Goal: Task Accomplishment & Management: Complete application form

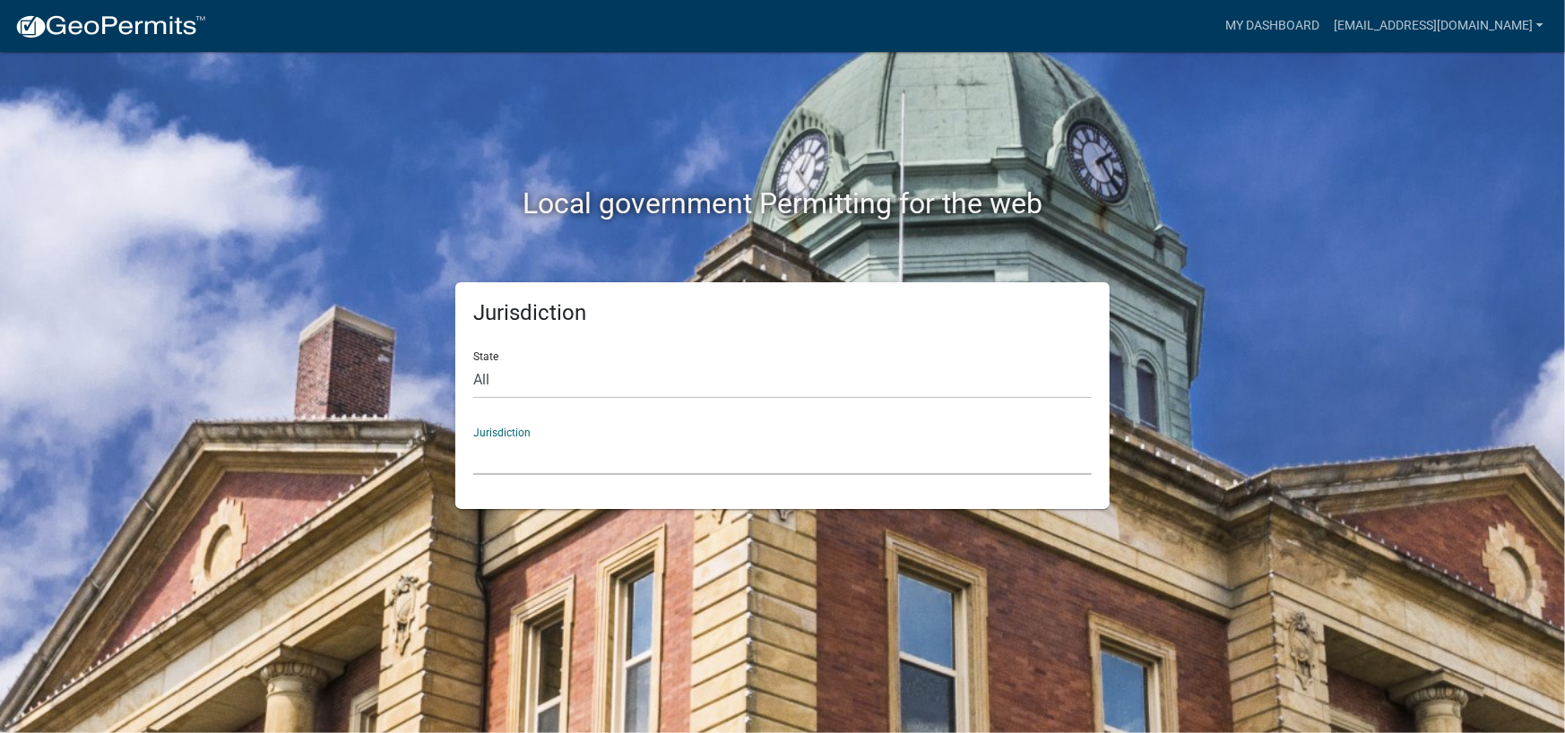
click at [619, 447] on select "[GEOGRAPHIC_DATA], [US_STATE] [GEOGRAPHIC_DATA], [US_STATE][PERSON_NAME][GEOGRA…" at bounding box center [782, 456] width 618 height 37
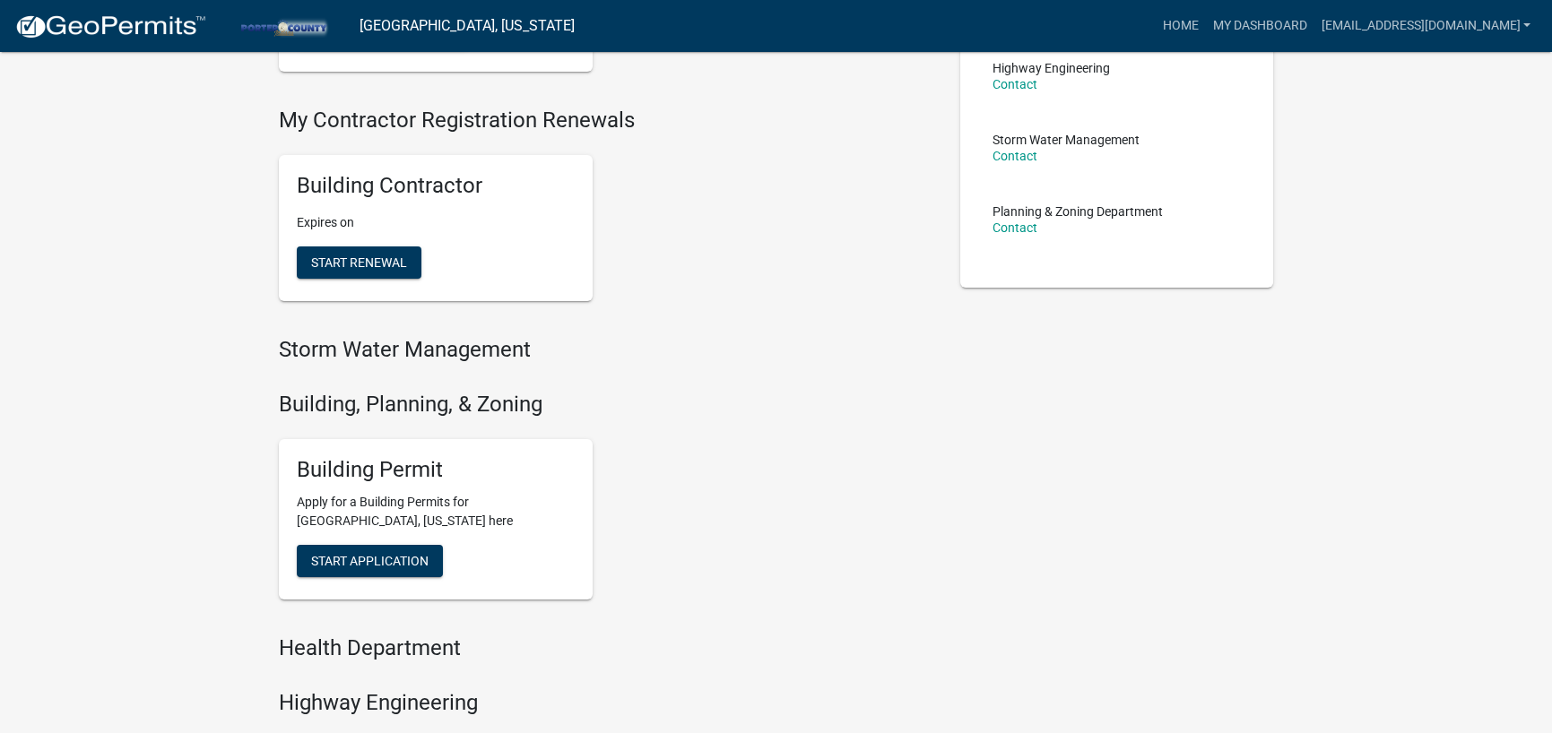
scroll to position [179, 0]
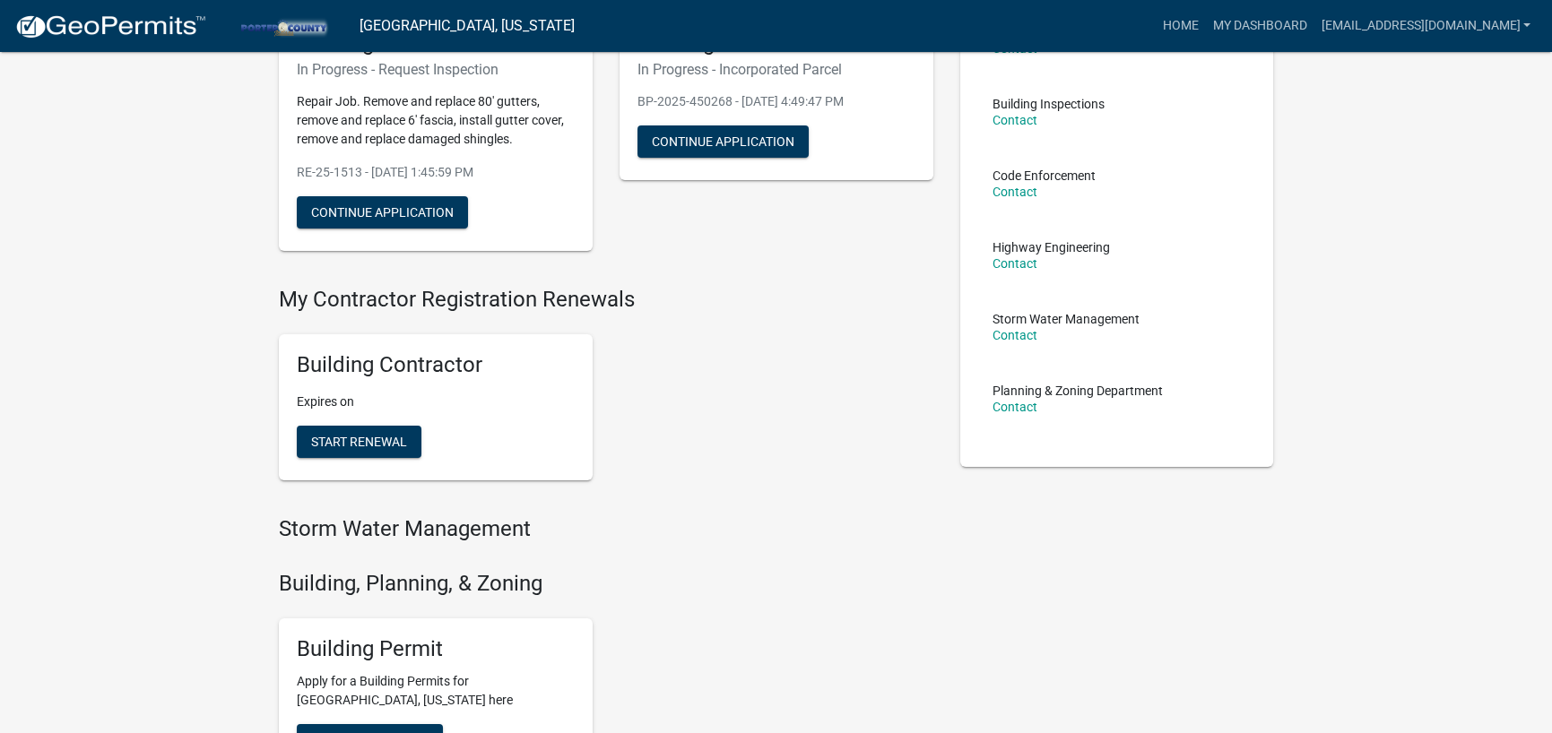
click at [377, 718] on div "Building Permit Apply for a Building Permits for [GEOGRAPHIC_DATA], [US_STATE] …" at bounding box center [436, 698] width 314 height 161
click at [382, 724] on button "Start Application" at bounding box center [370, 740] width 146 height 32
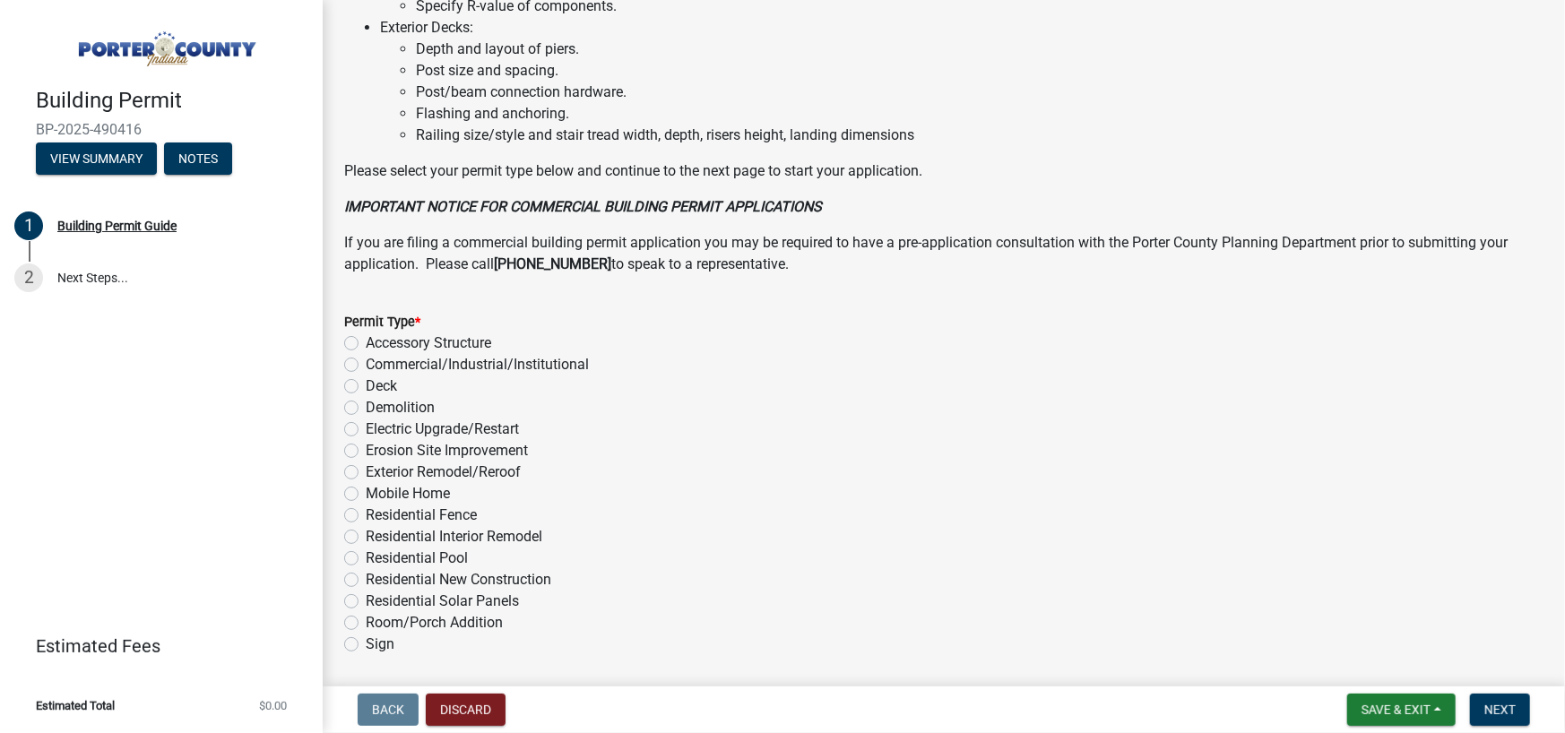
scroll to position [1255, 0]
click at [518, 482] on label "Exterior Remodel/Reroof" at bounding box center [443, 472] width 155 height 22
click at [377, 472] on input "Exterior Remodel/Reroof" at bounding box center [372, 467] width 12 height 12
radio input "true"
click at [1490, 710] on span "Next" at bounding box center [1499, 710] width 31 height 14
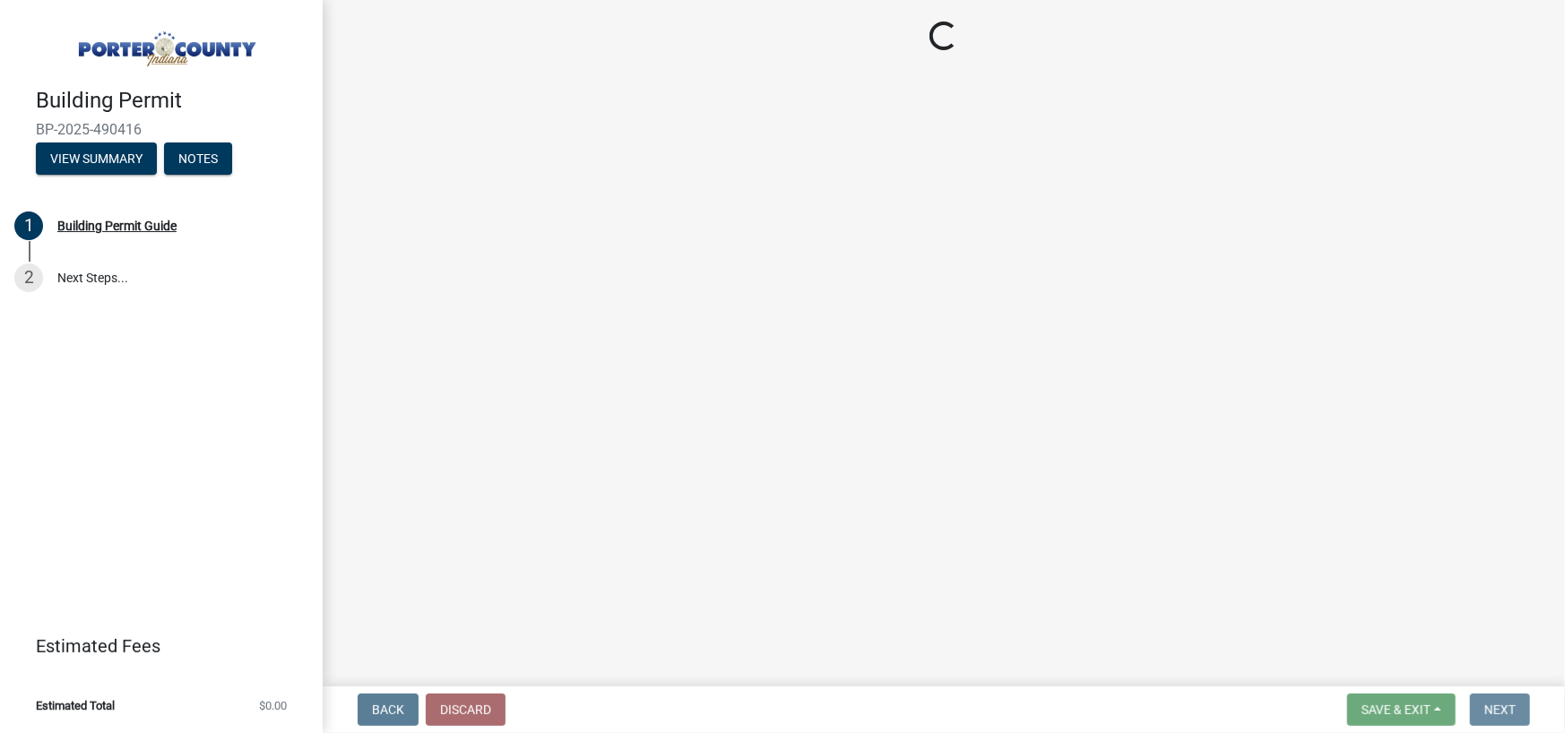
scroll to position [0, 0]
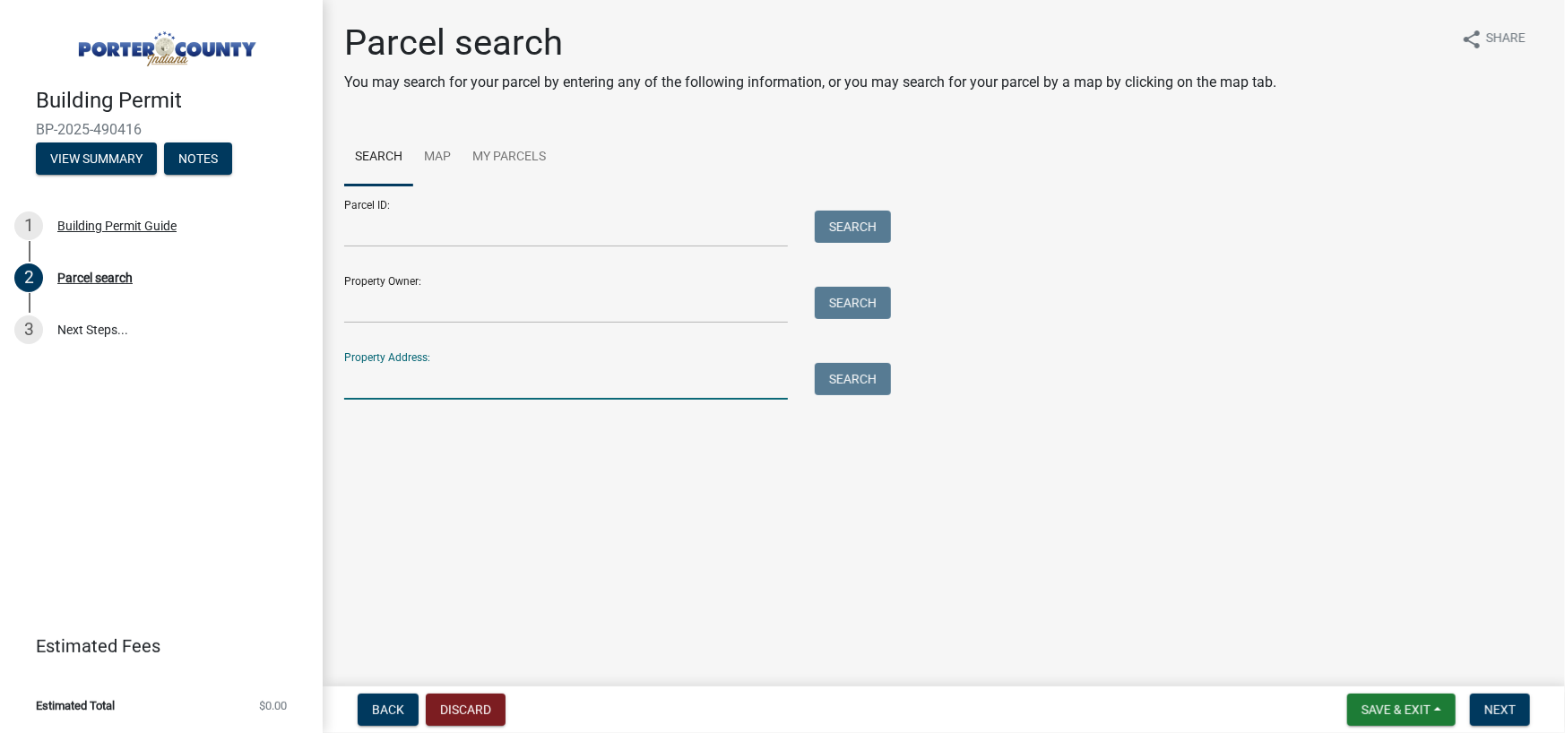
click at [535, 385] on input "Property Address:" at bounding box center [566, 381] width 444 height 37
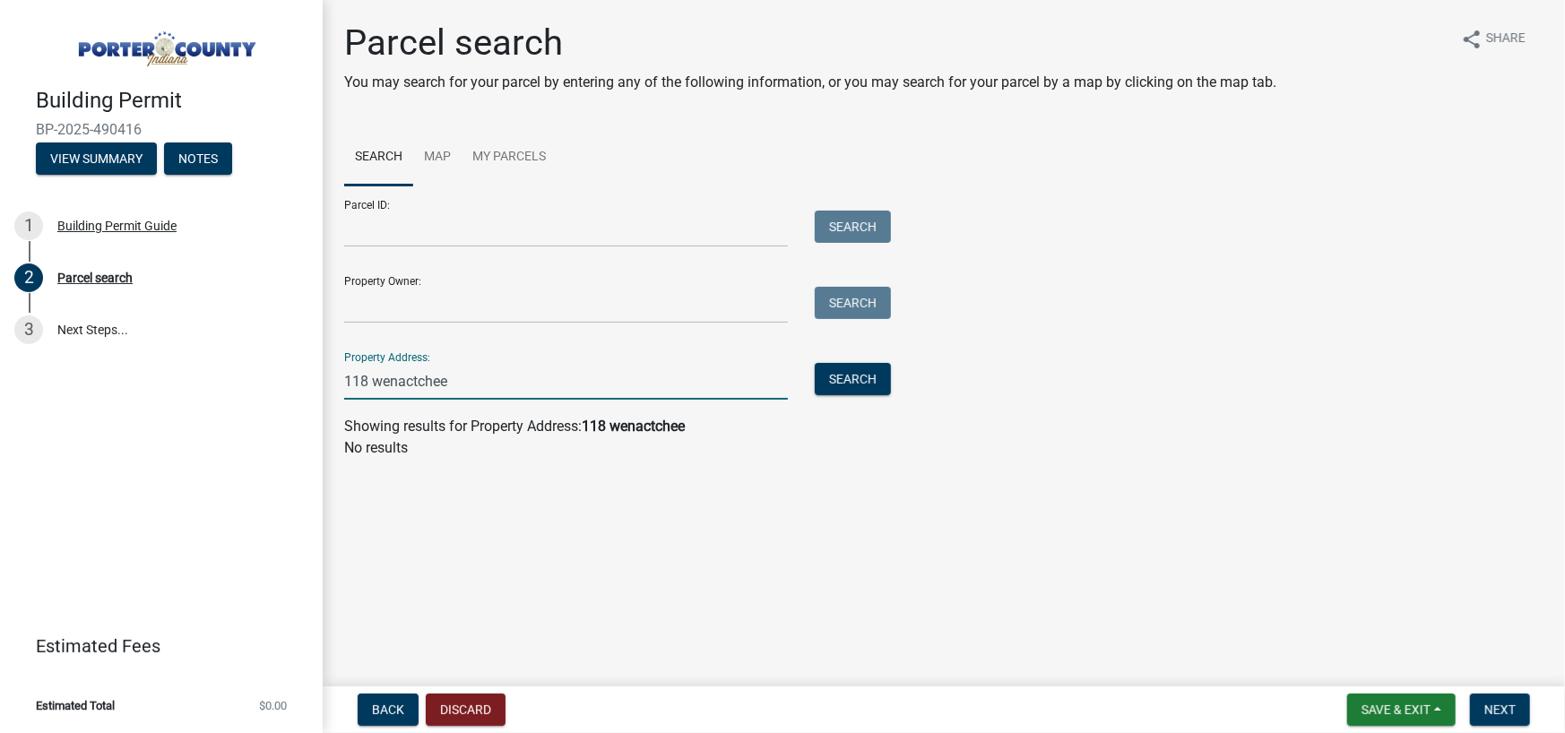
click at [520, 383] on input "118 wenactchee" at bounding box center [566, 381] width 444 height 37
click at [520, 381] on input "118 wenactchee" at bounding box center [566, 381] width 444 height 37
type input "1"
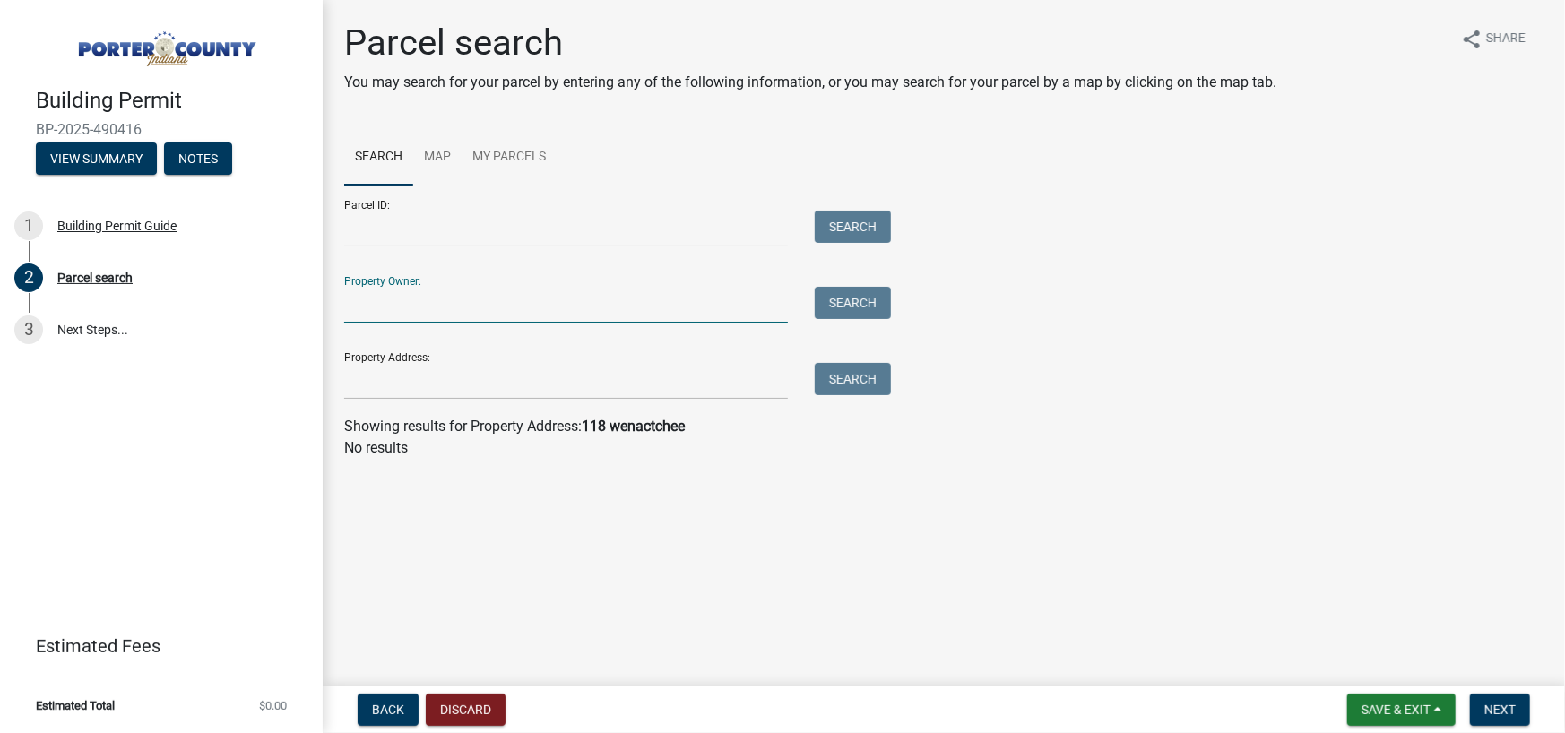
click at [484, 308] on input "Property Owner:" at bounding box center [566, 305] width 444 height 37
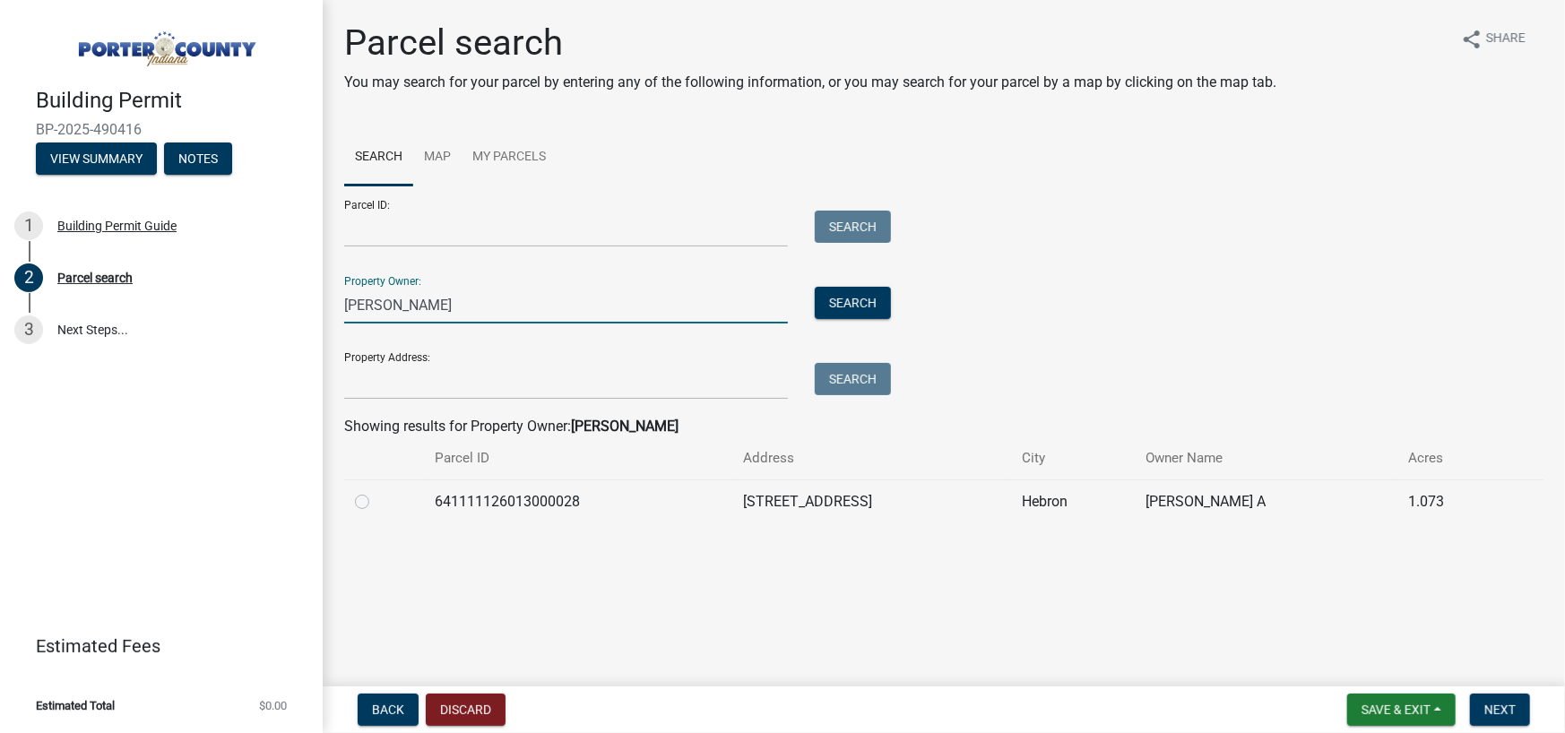
type input "[PERSON_NAME]"
click at [565, 515] on td "641111126013000028" at bounding box center [578, 502] width 308 height 44
click at [538, 494] on td "641111126013000028" at bounding box center [578, 502] width 308 height 44
click at [376, 491] on label at bounding box center [376, 491] width 0 height 0
click at [376, 503] on input "radio" at bounding box center [382, 497] width 12 height 12
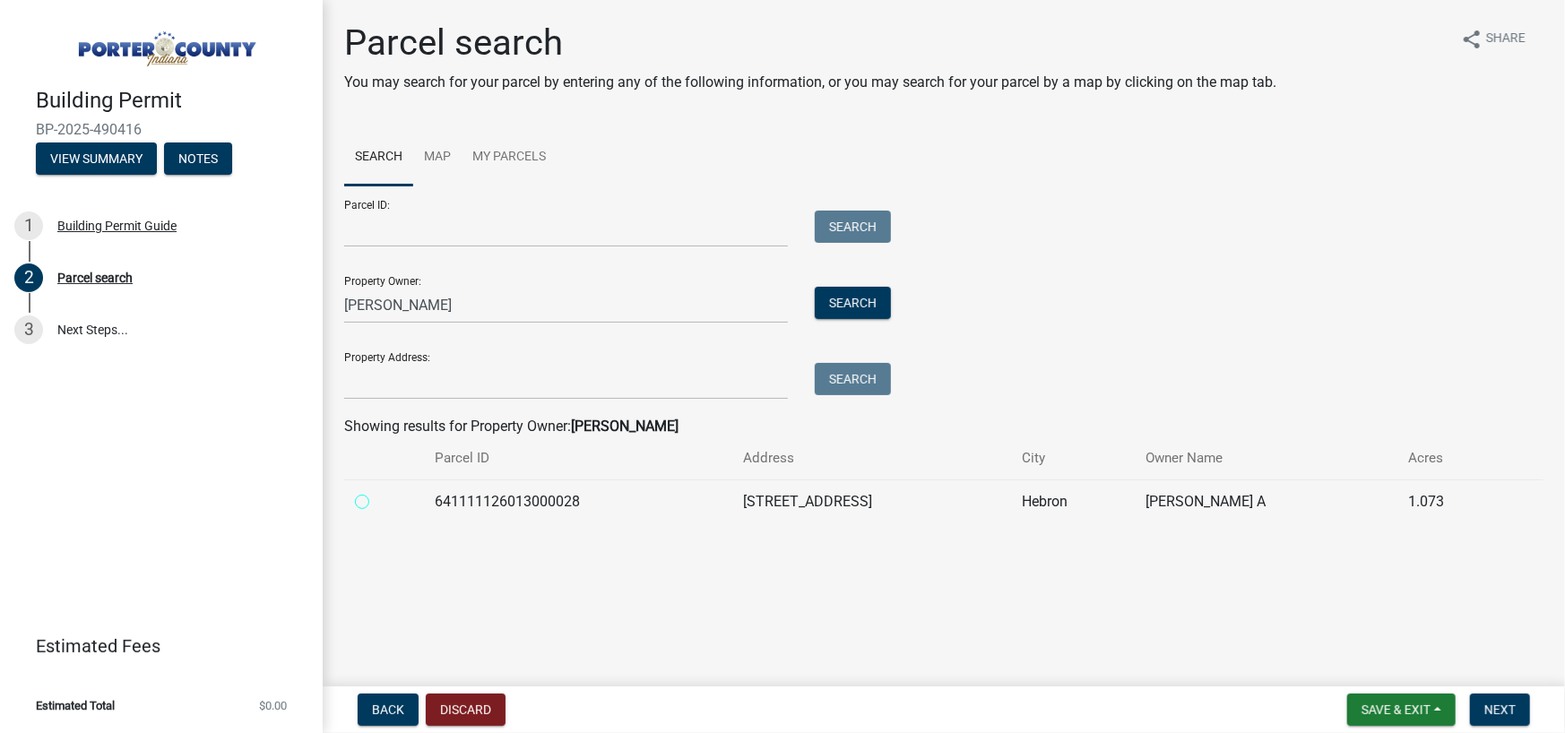
radio input "true"
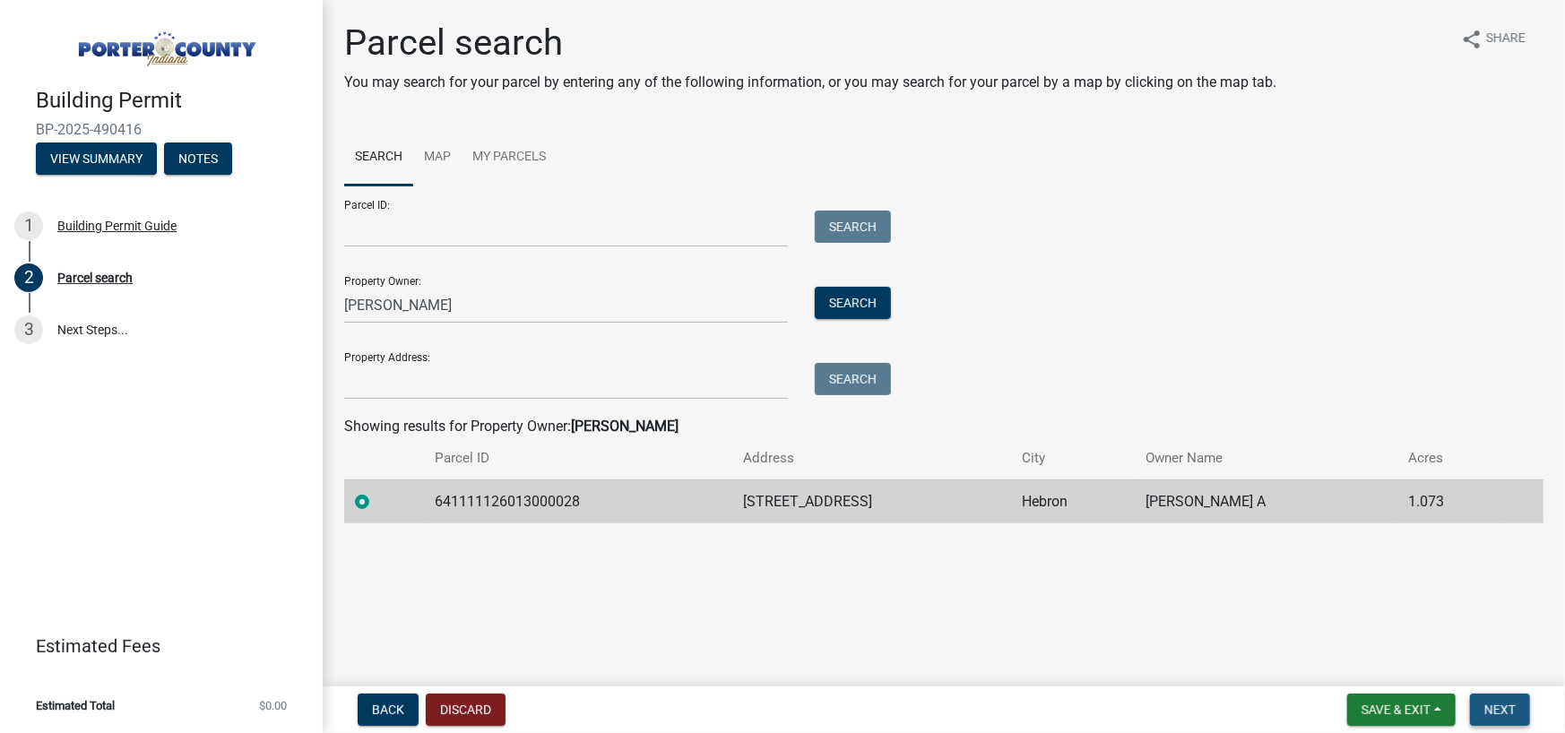
click at [1506, 723] on button "Next" at bounding box center [1500, 710] width 60 height 32
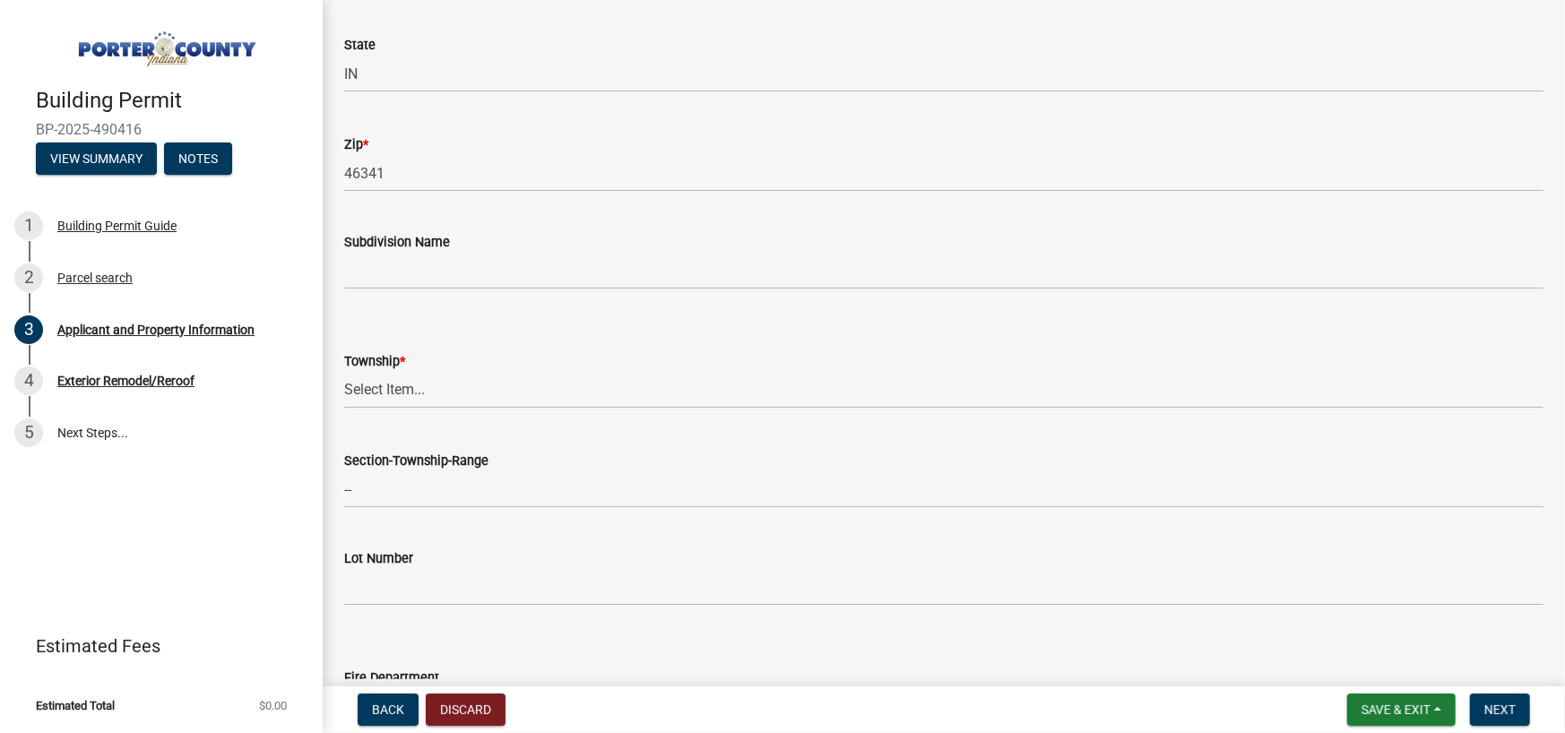
scroll to position [538, 0]
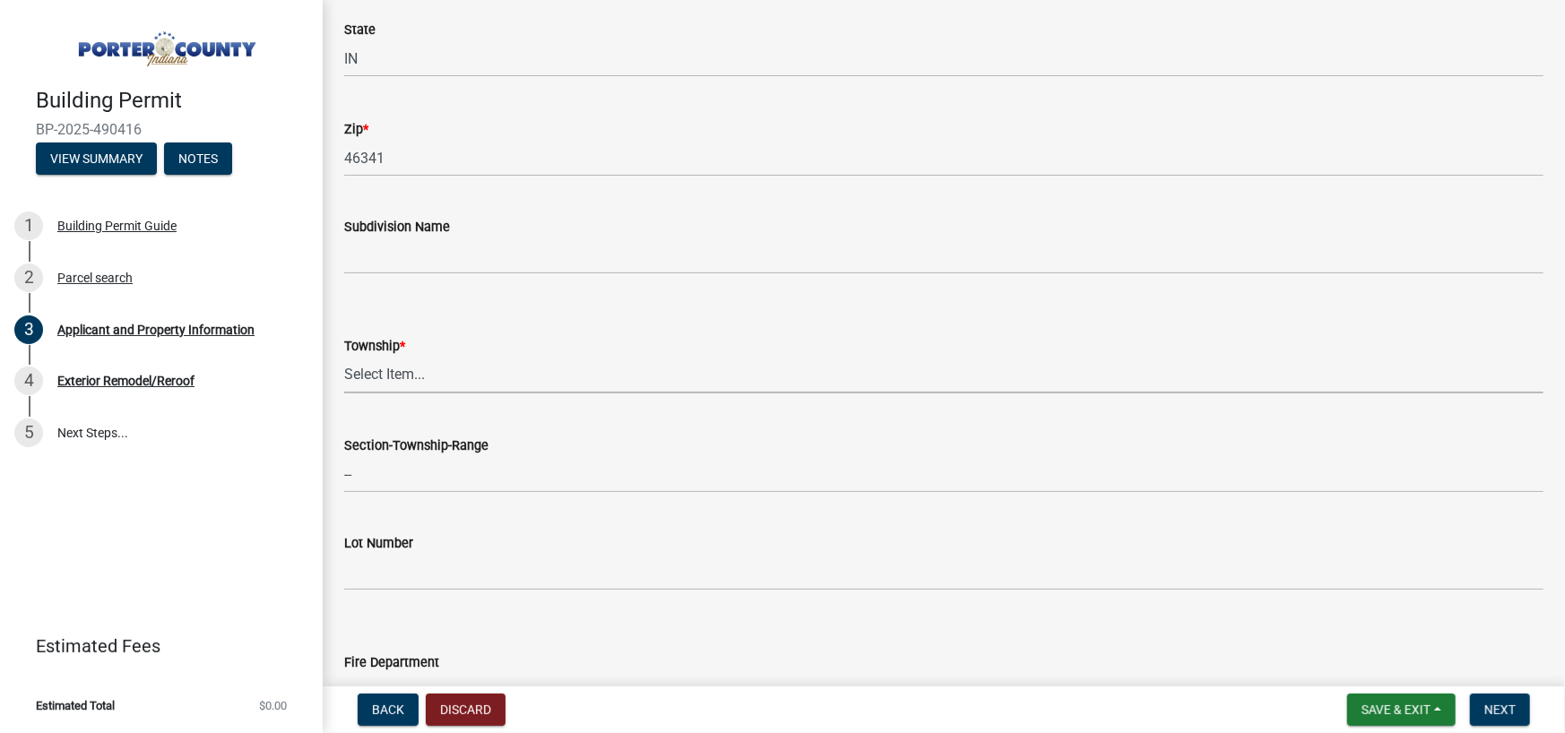
drag, startPoint x: 610, startPoint y: 384, endPoint x: 610, endPoint y: 366, distance: 17.9
click at [610, 384] on select "Select Item... [PERSON_NAME][GEOGRAPHIC_DATA] [PERSON_NAME][GEOGRAPHIC_DATA] [G…" at bounding box center [943, 375] width 1199 height 37
click at [344, 357] on select "Select Item... [PERSON_NAME][GEOGRAPHIC_DATA] [PERSON_NAME][GEOGRAPHIC_DATA] [G…" at bounding box center [943, 375] width 1199 height 37
select select "eebc071e-620a-4db8-83e9-cb6b194c67e9"
drag, startPoint x: 402, startPoint y: 277, endPoint x: 416, endPoint y: 258, distance: 23.7
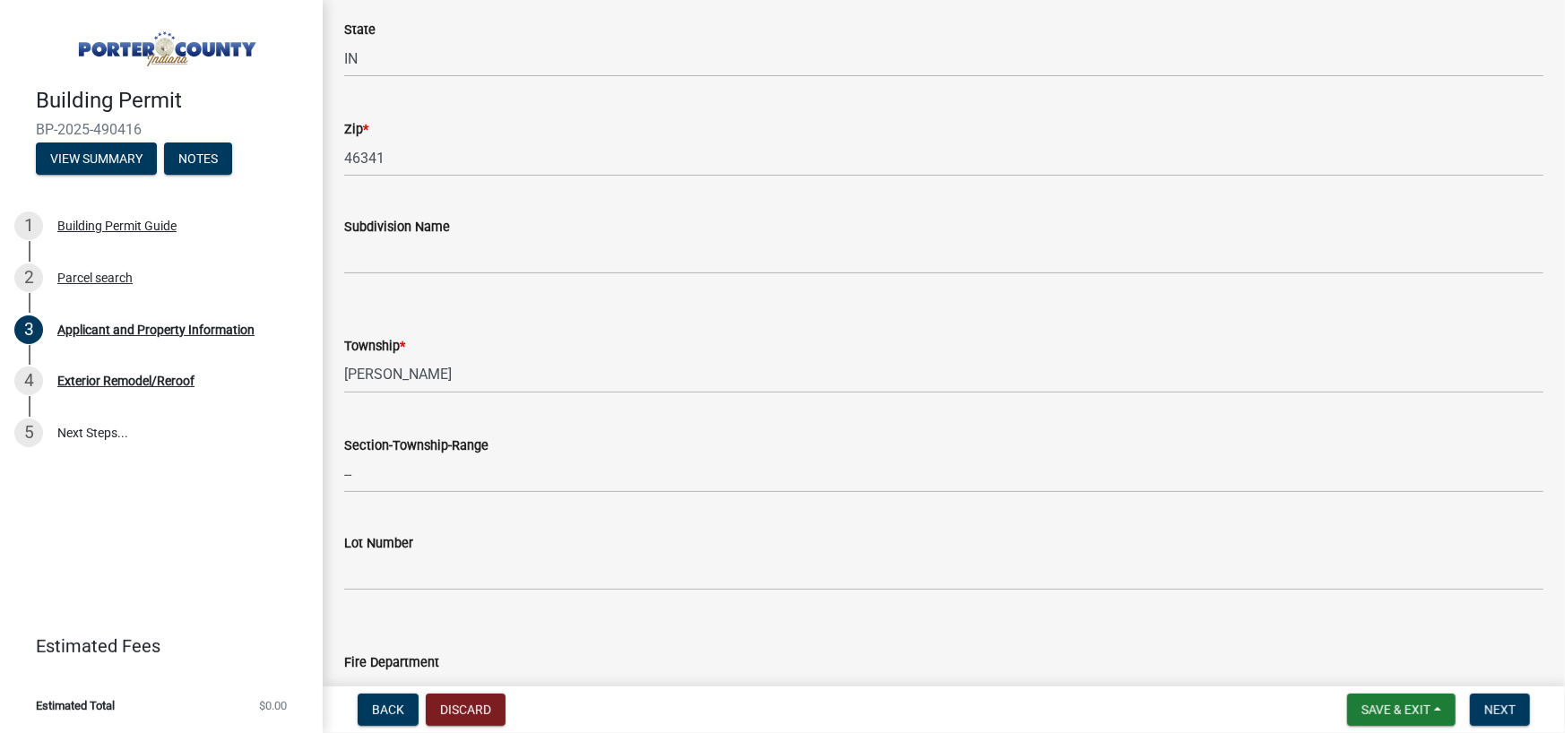
click at [405, 272] on wm-data-entity-input "Subdivision Name" at bounding box center [943, 240] width 1199 height 98
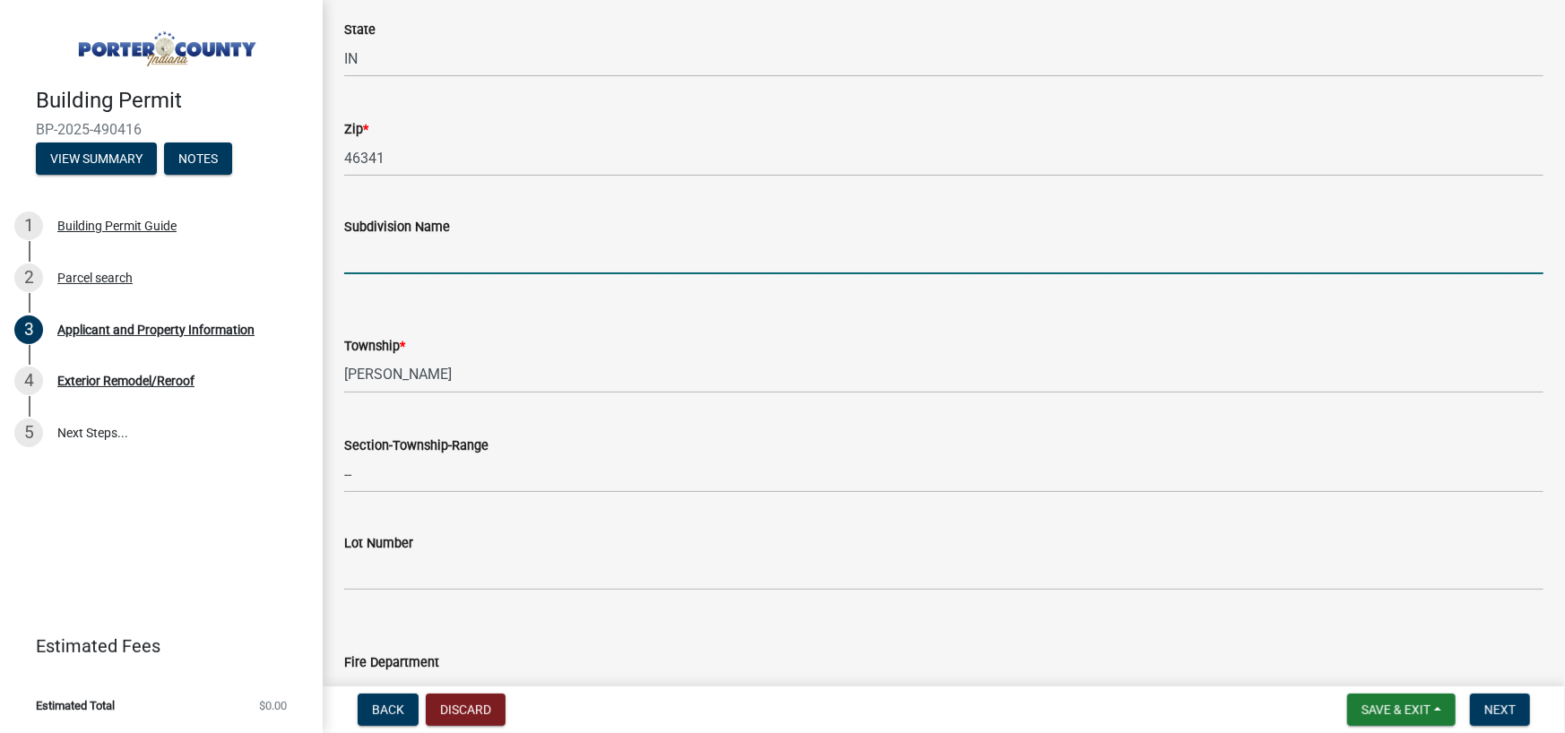
click at [419, 254] on input "Subdivision Name" at bounding box center [943, 256] width 1199 height 37
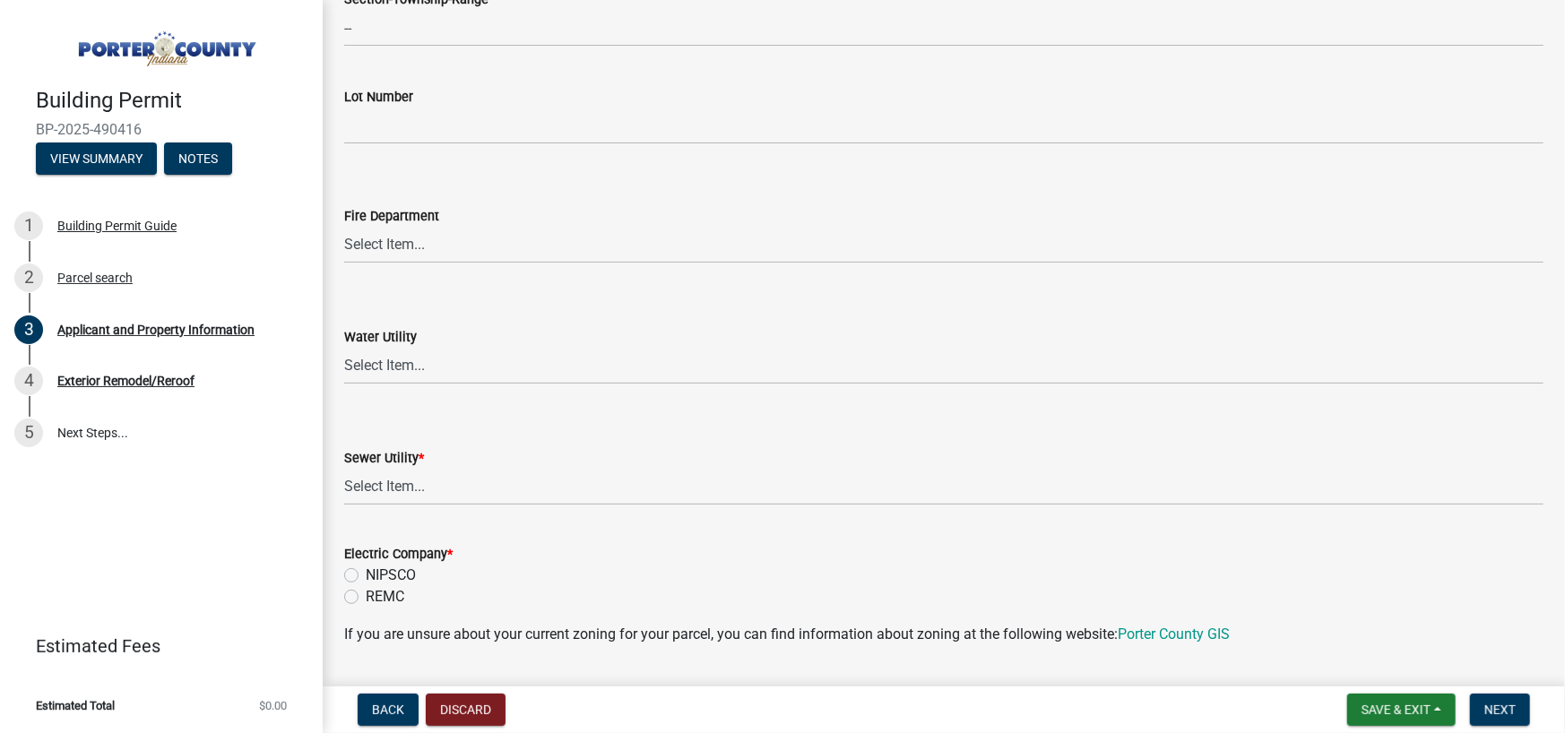
scroll to position [986, 0]
type input "Springwood"
click at [572, 477] on select "Select Item... Aqua [US_STATE] Inc Damon Run Falling Waters Lake Eliza - LEACD …" at bounding box center [943, 485] width 1199 height 37
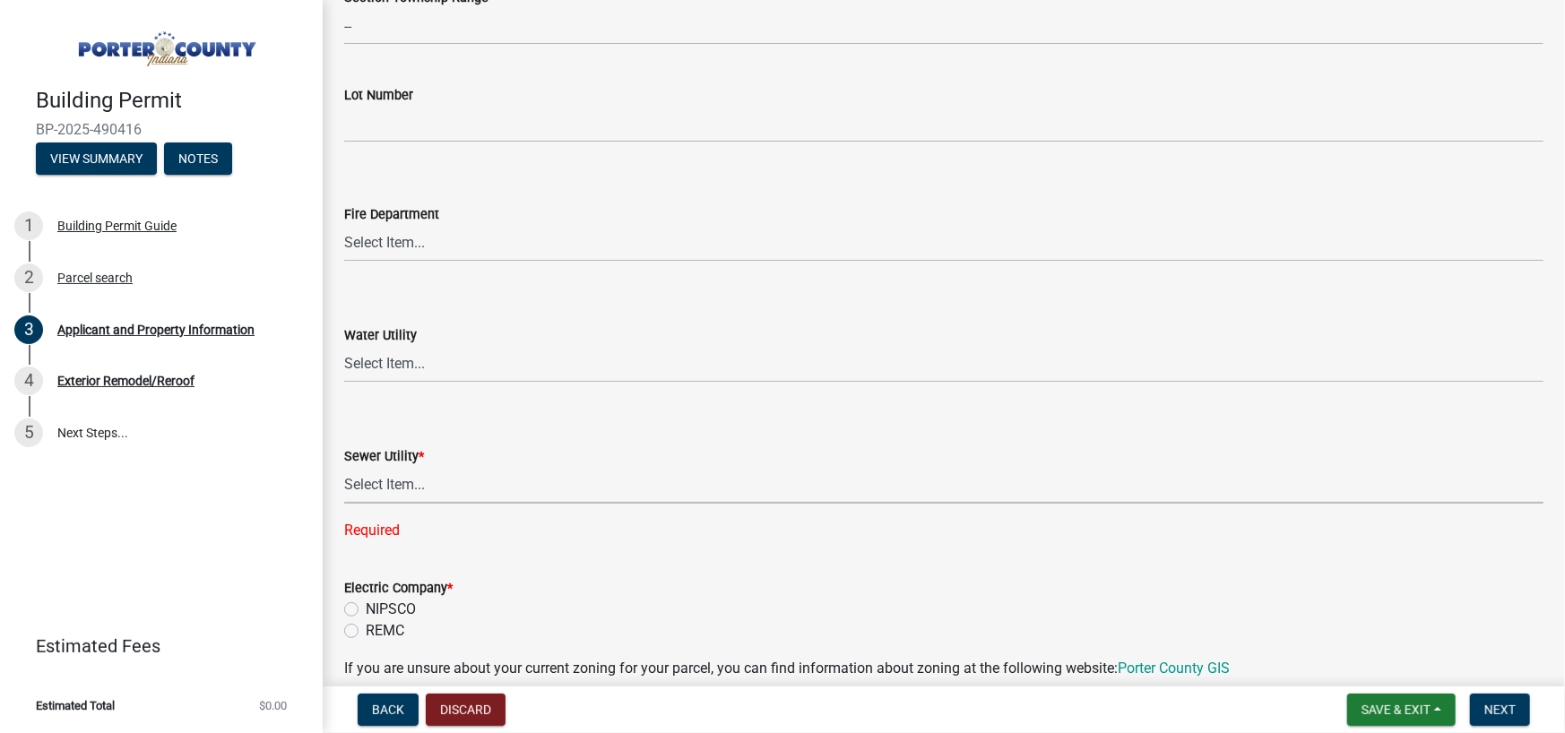
click at [484, 474] on select "Select Item... Aqua [US_STATE] Inc Damon Run Falling Waters Lake Eliza - LEACD …" at bounding box center [943, 485] width 1199 height 37
click at [344, 467] on select "Select Item... Aqua [US_STATE] Inc Damon Run Falling Waters Lake Eliza - LEACD …" at bounding box center [943, 485] width 1199 height 37
select select "ea6751d4-6bf7-4a16-89ee-f7801ab82aa1"
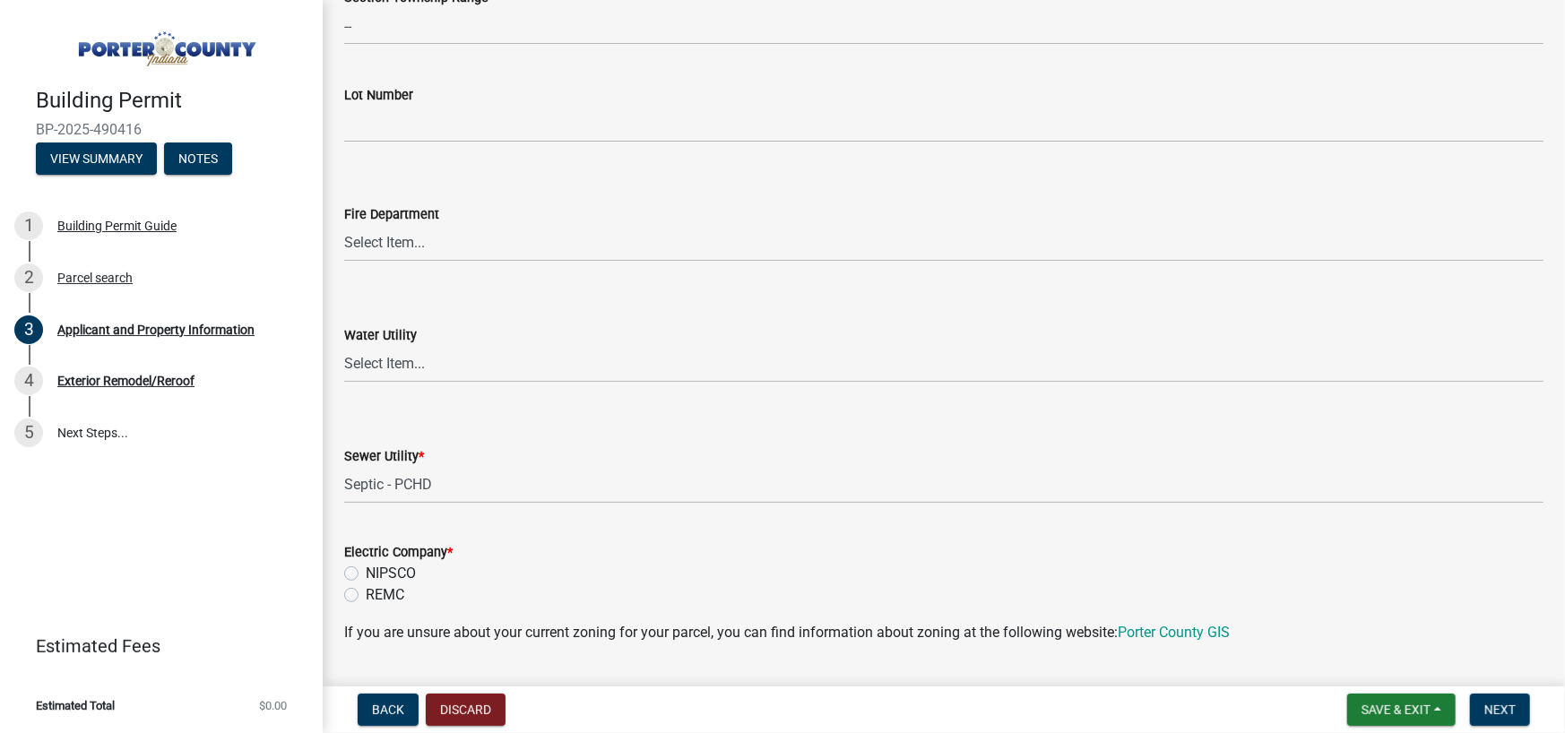
click at [385, 573] on label "NIPSCO" at bounding box center [391, 574] width 50 height 22
click at [377, 573] on input "NIPSCO" at bounding box center [372, 569] width 12 height 12
radio input "true"
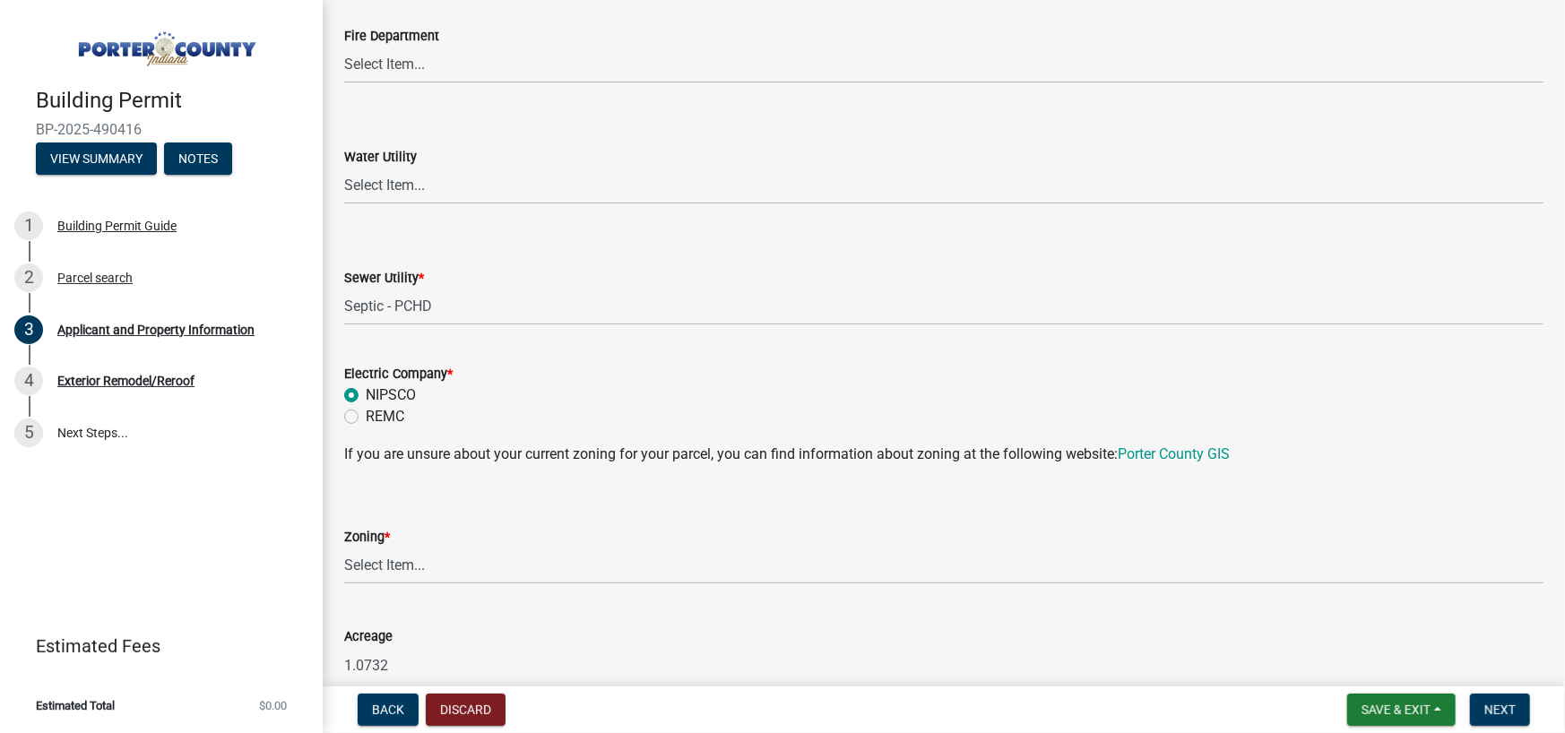
scroll to position [1165, 0]
click at [372, 564] on select "Select Item... A1 A2 CH CM CN I1 I2 I3 IN MP OT P1 P2 PUD R1 R2 R3 R4 RL RR" at bounding box center [943, 565] width 1199 height 37
drag, startPoint x: 372, startPoint y: 564, endPoint x: 385, endPoint y: 545, distance: 22.6
click at [372, 564] on select "Select Item... A1 A2 CH CM CN I1 I2 I3 IN MP OT P1 P2 PUD R1 R2 R3 R4 RL RR" at bounding box center [943, 565] width 1199 height 37
click at [466, 566] on select "Select Item... A1 A2 CH CM CN I1 I2 I3 IN MP OT P1 P2 PUD R1 R2 R3 R4 RL RR" at bounding box center [943, 565] width 1199 height 37
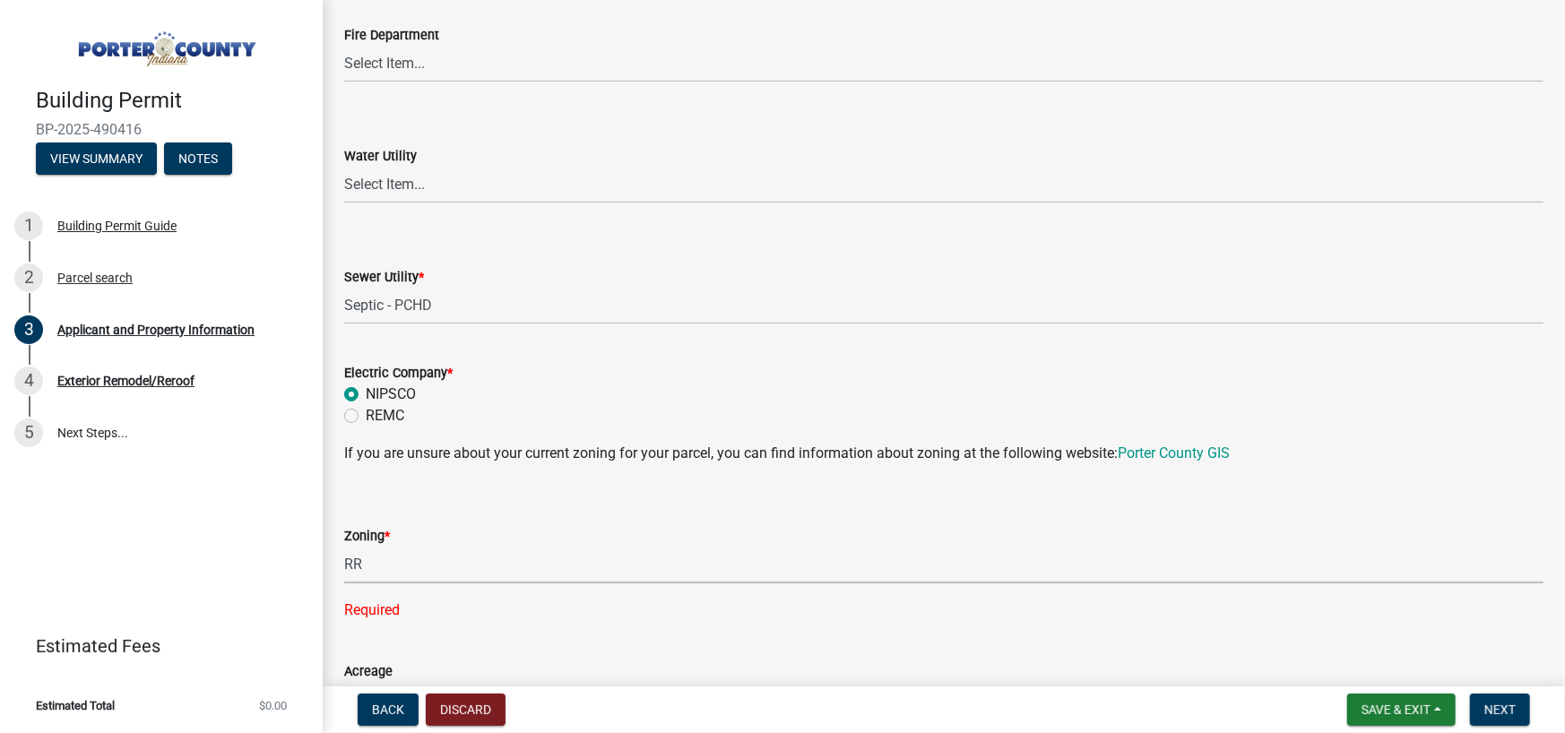
click at [344, 547] on select "Select Item... A1 A2 CH CM CN I1 I2 I3 IN MP OT P1 P2 PUD R1 R2 R3 R4 RL RR" at bounding box center [943, 565] width 1199 height 37
select select "92efe679-05f4-414a-9426-51627fba5de6"
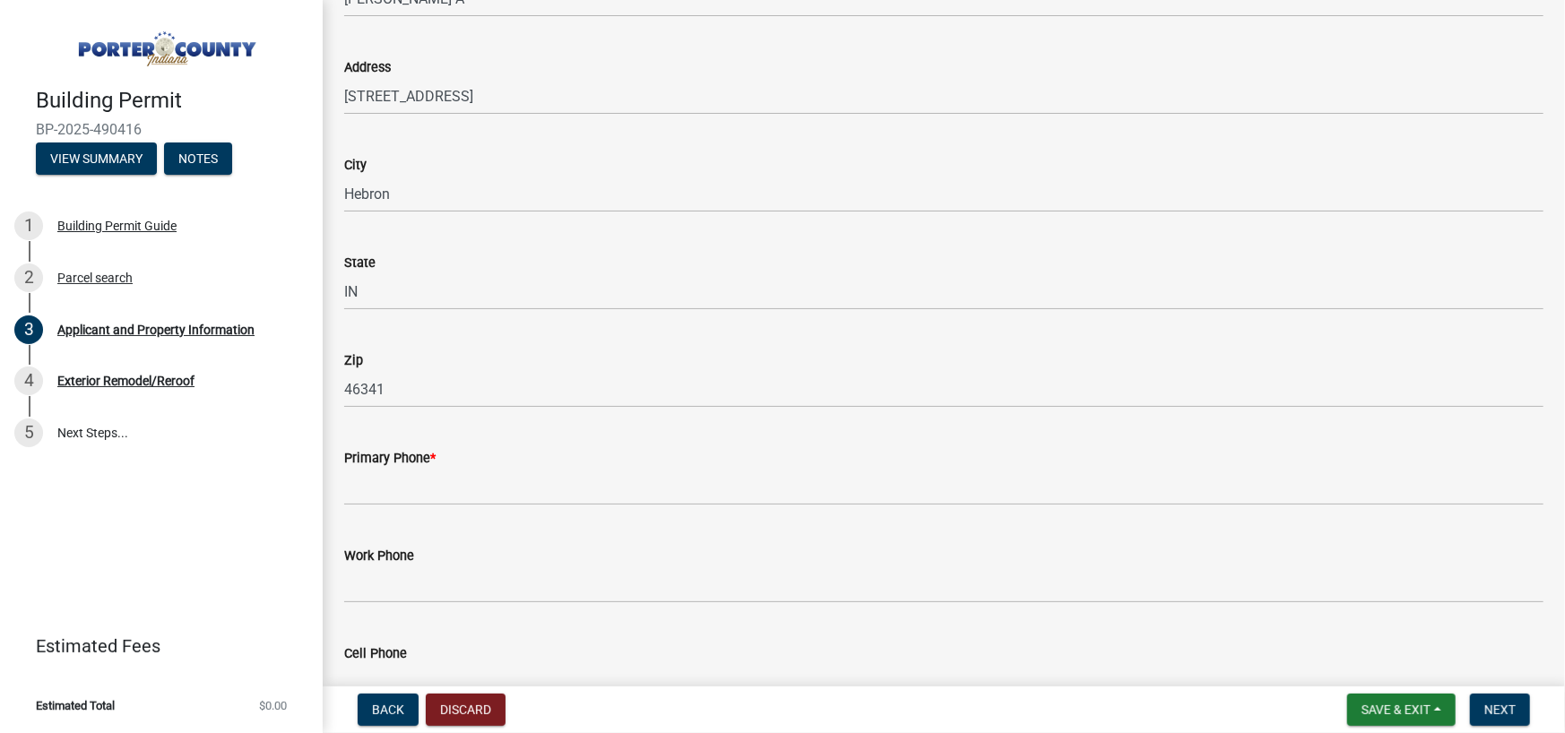
scroll to position [1972, 0]
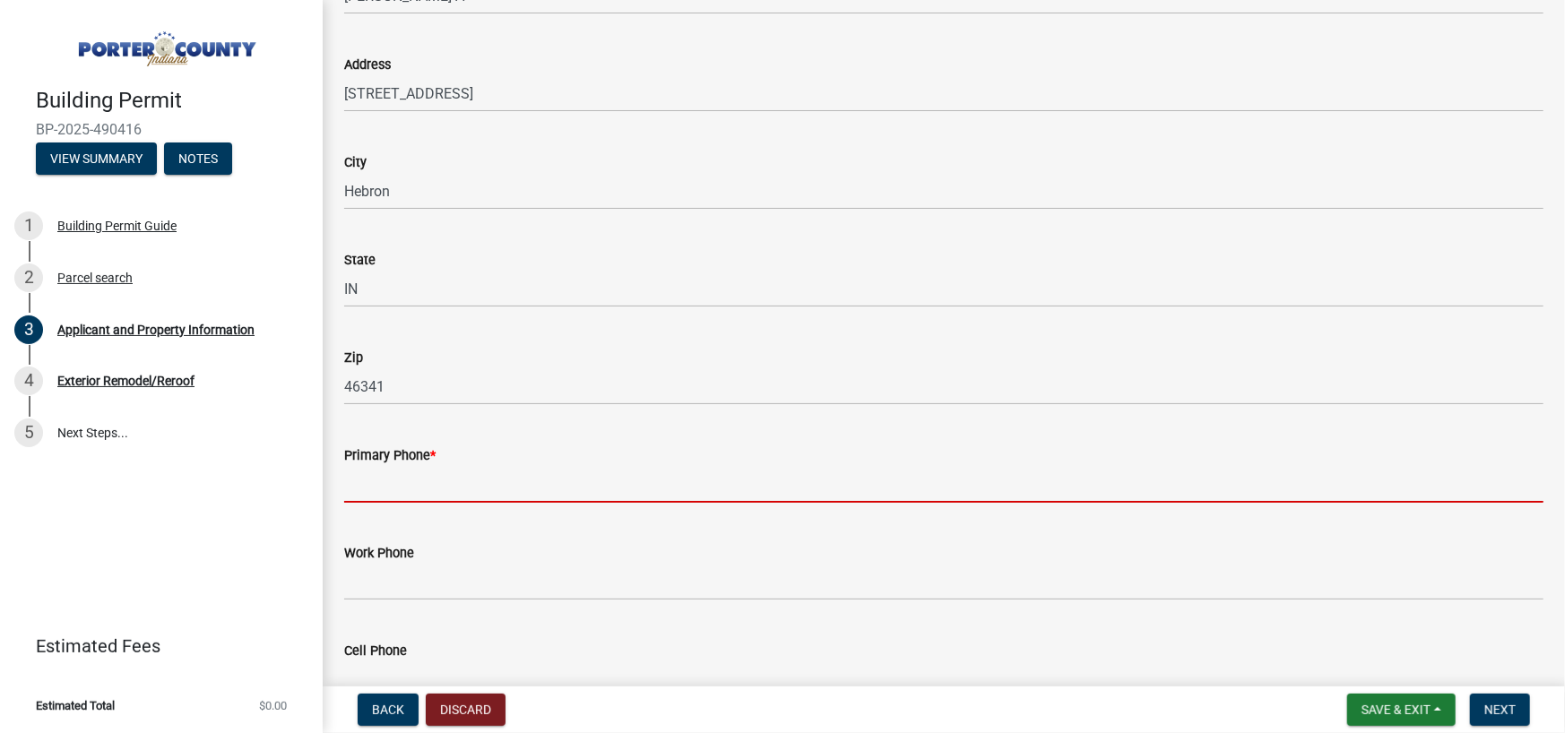
click at [678, 497] on input "Primary Phone *" at bounding box center [943, 484] width 1199 height 37
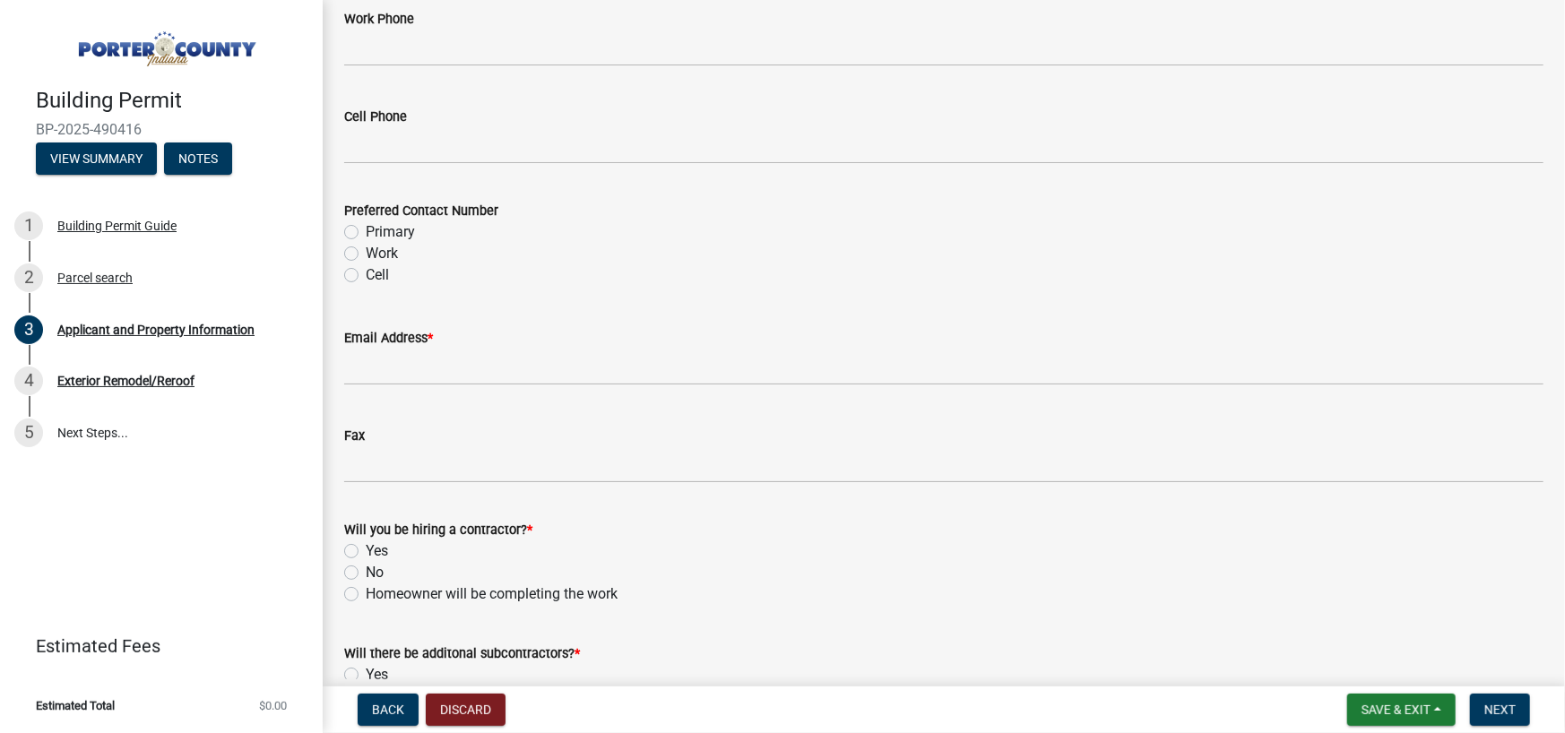
scroll to position [2510, 0]
type input "2196961266"
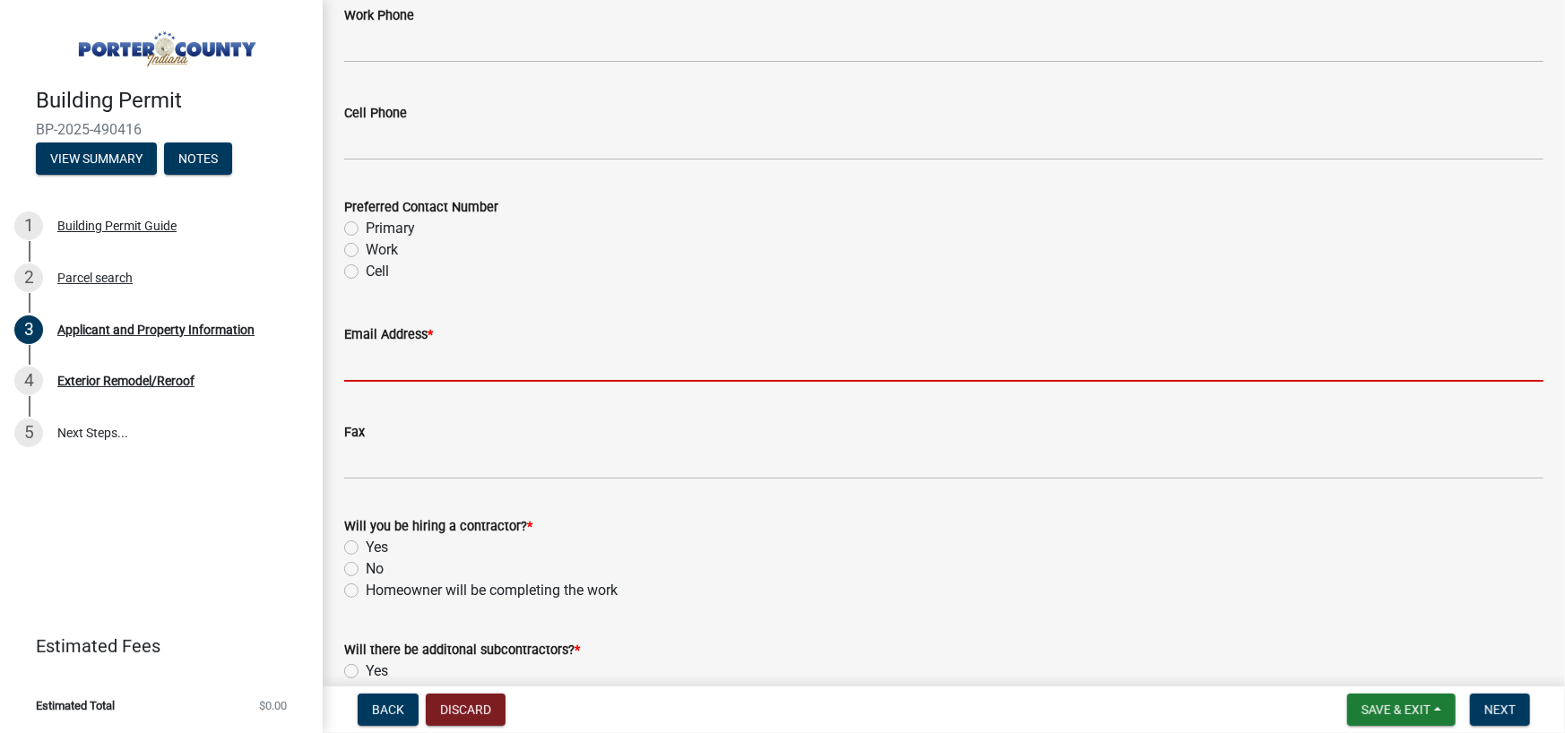
click at [658, 358] on input "Email Address *" at bounding box center [943, 363] width 1199 height 37
type input "[EMAIL_ADDRESS][DOMAIN_NAME]"
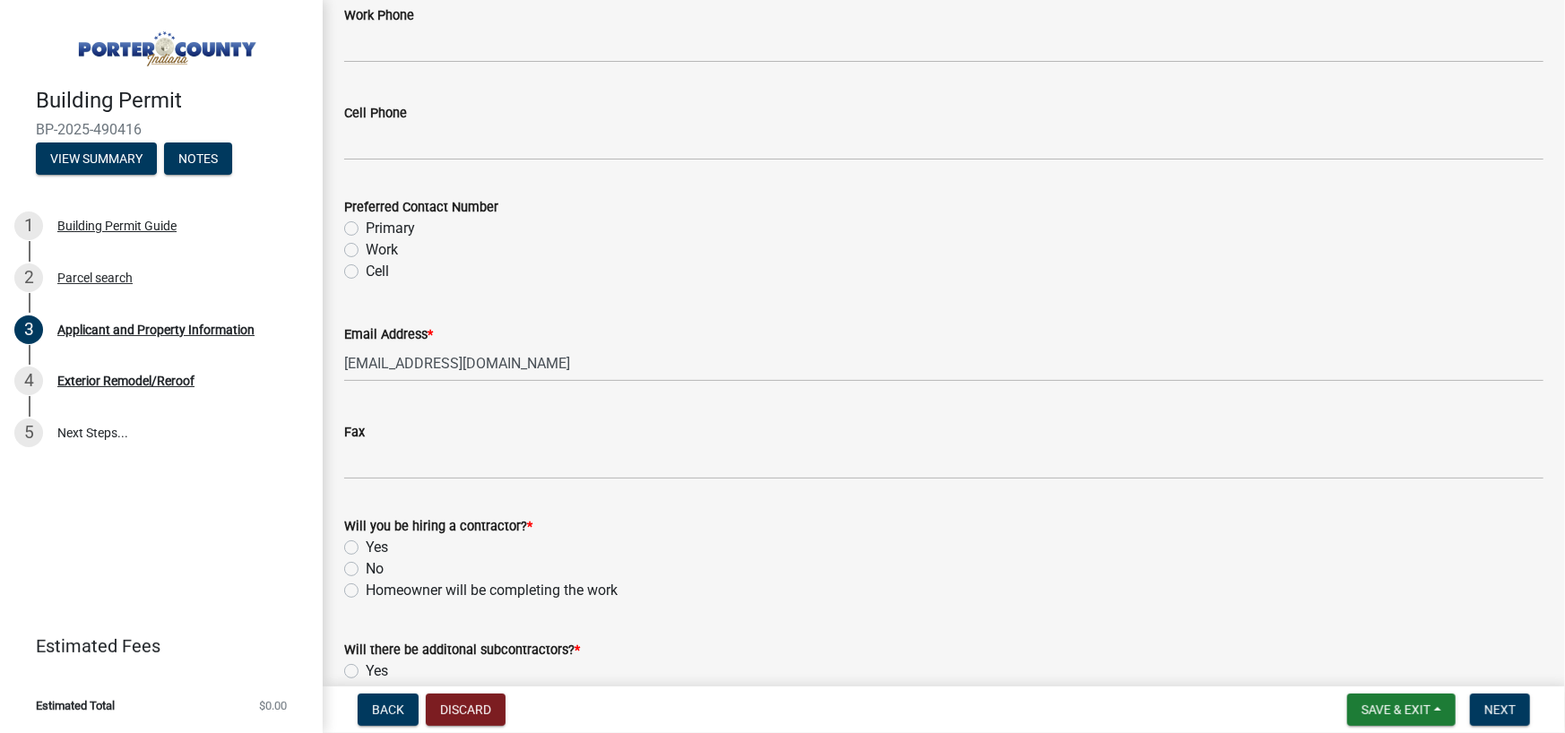
click at [366, 549] on label "Yes" at bounding box center [377, 548] width 22 height 22
click at [366, 549] on input "Yes" at bounding box center [372, 543] width 12 height 12
radio input "true"
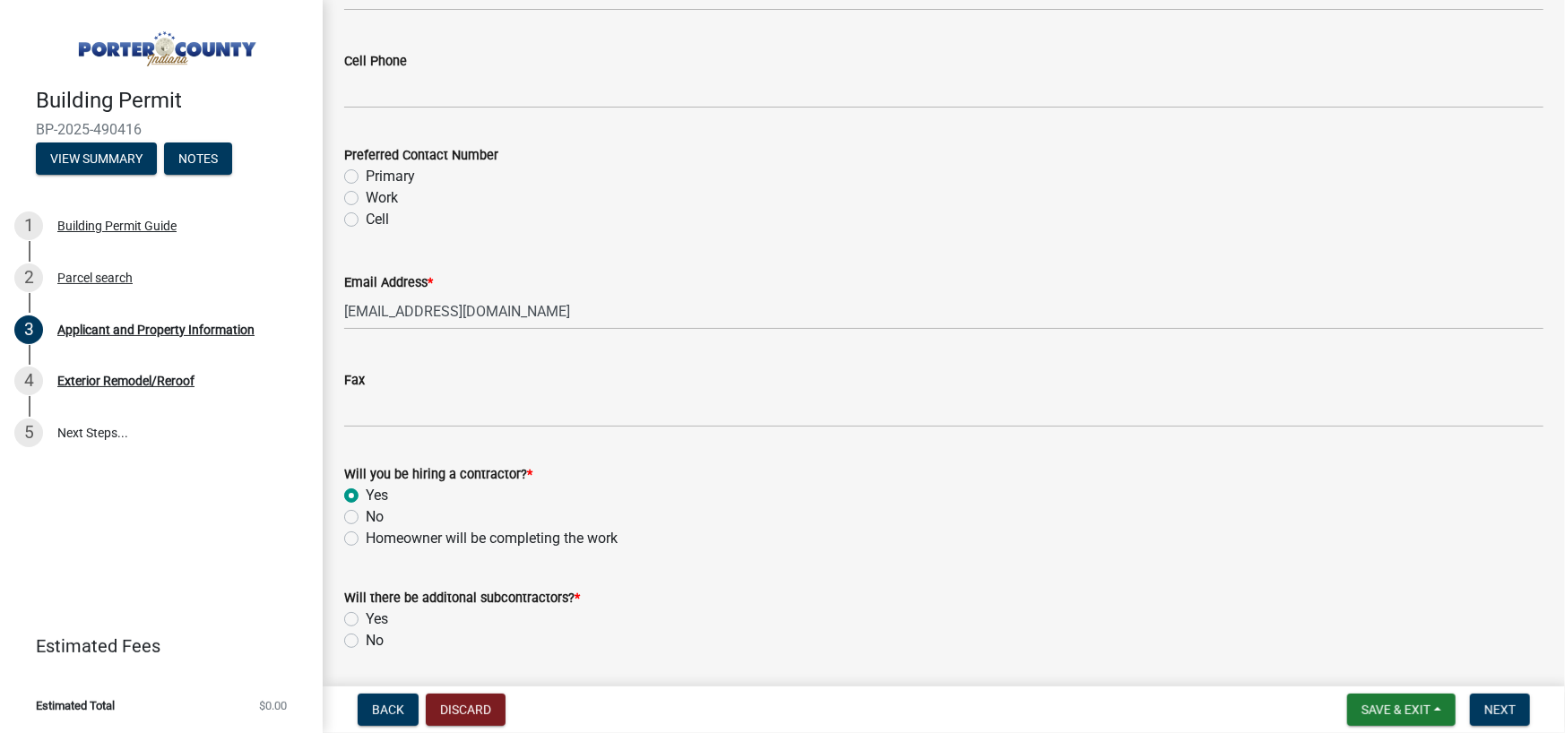
scroll to position [2618, 0]
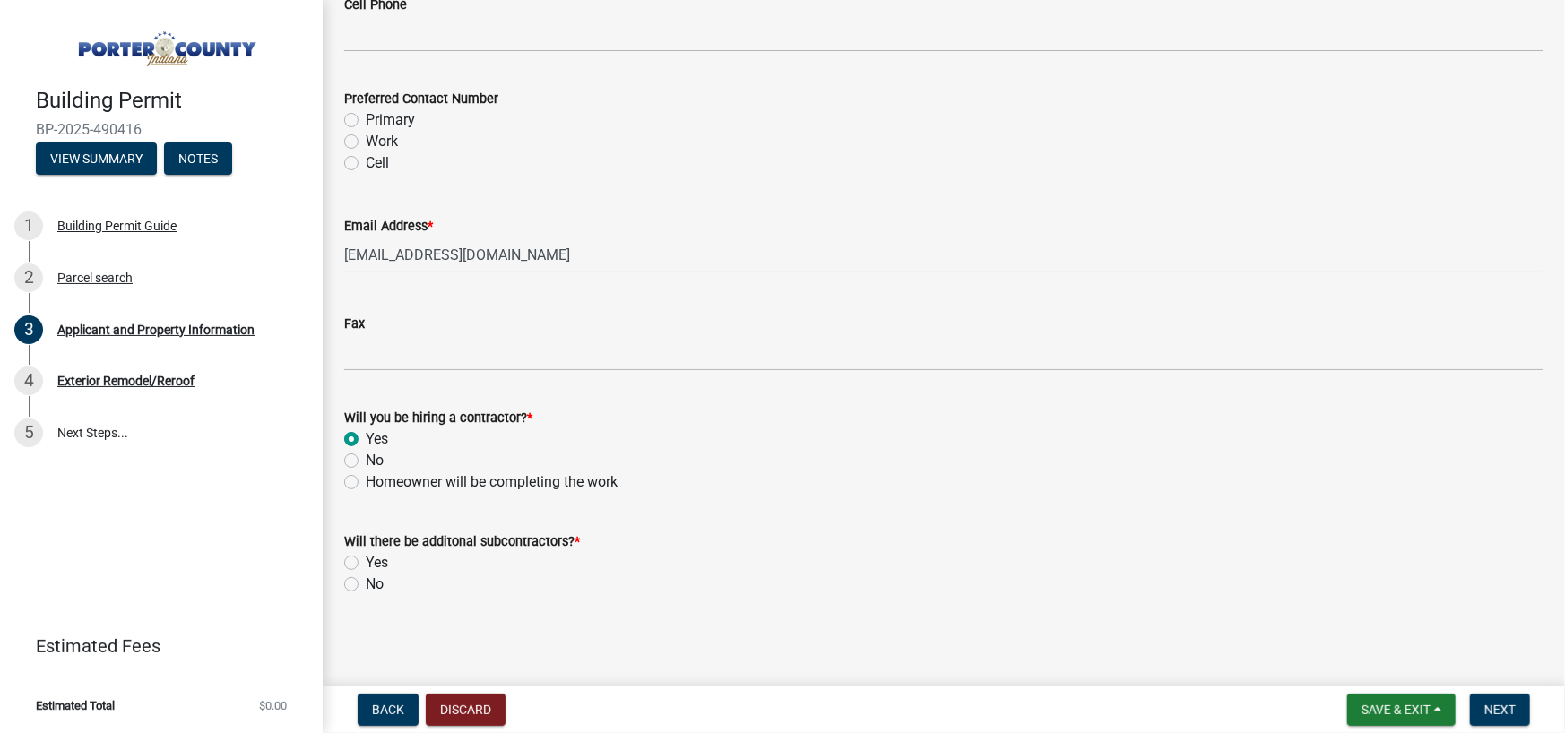
click at [361, 582] on div "No" at bounding box center [943, 585] width 1199 height 22
click at [352, 585] on div "No" at bounding box center [943, 585] width 1199 height 22
click at [366, 581] on label "No" at bounding box center [375, 585] width 18 height 22
click at [366, 581] on input "No" at bounding box center [372, 580] width 12 height 12
radio input "true"
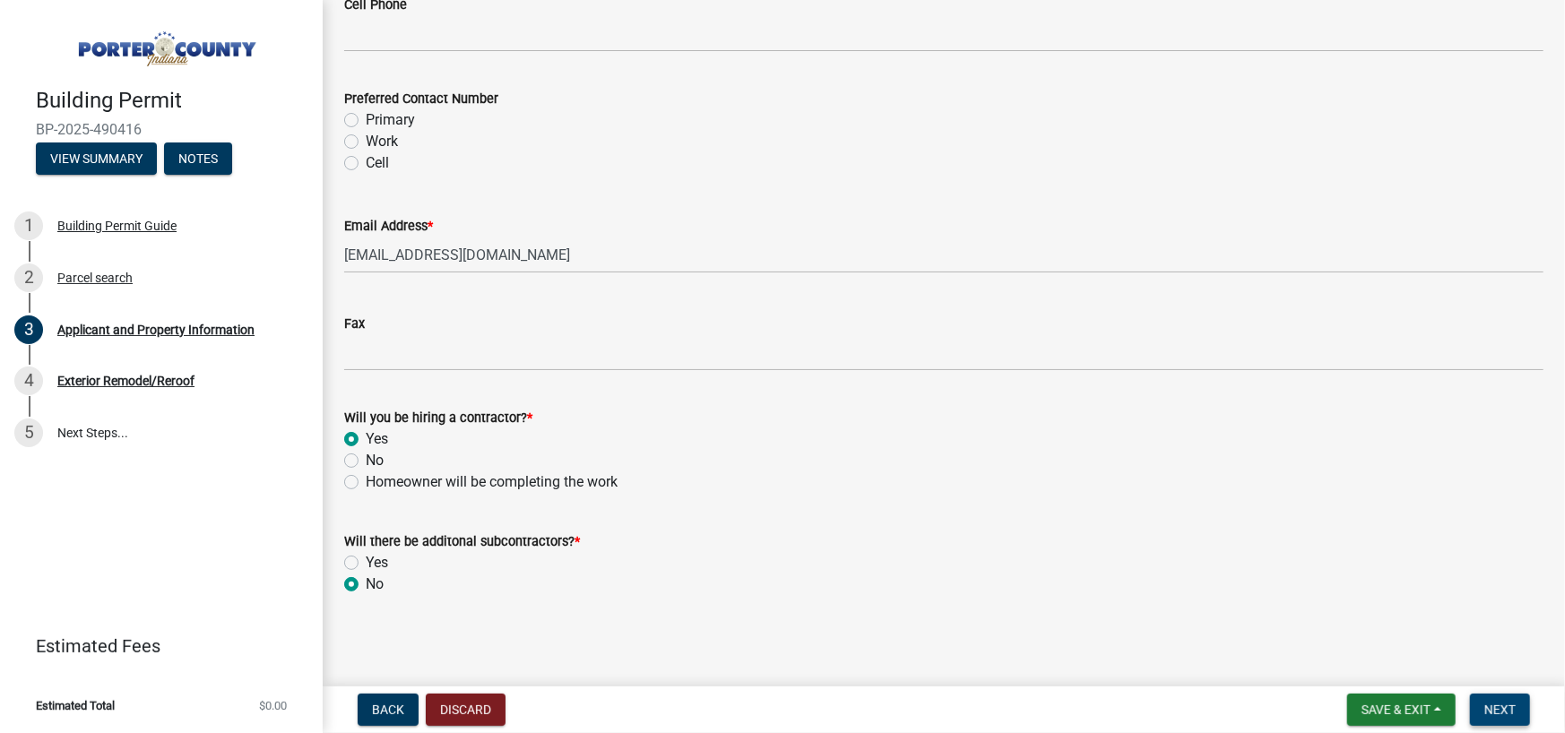
click at [1505, 713] on span "Next" at bounding box center [1499, 710] width 31 height 14
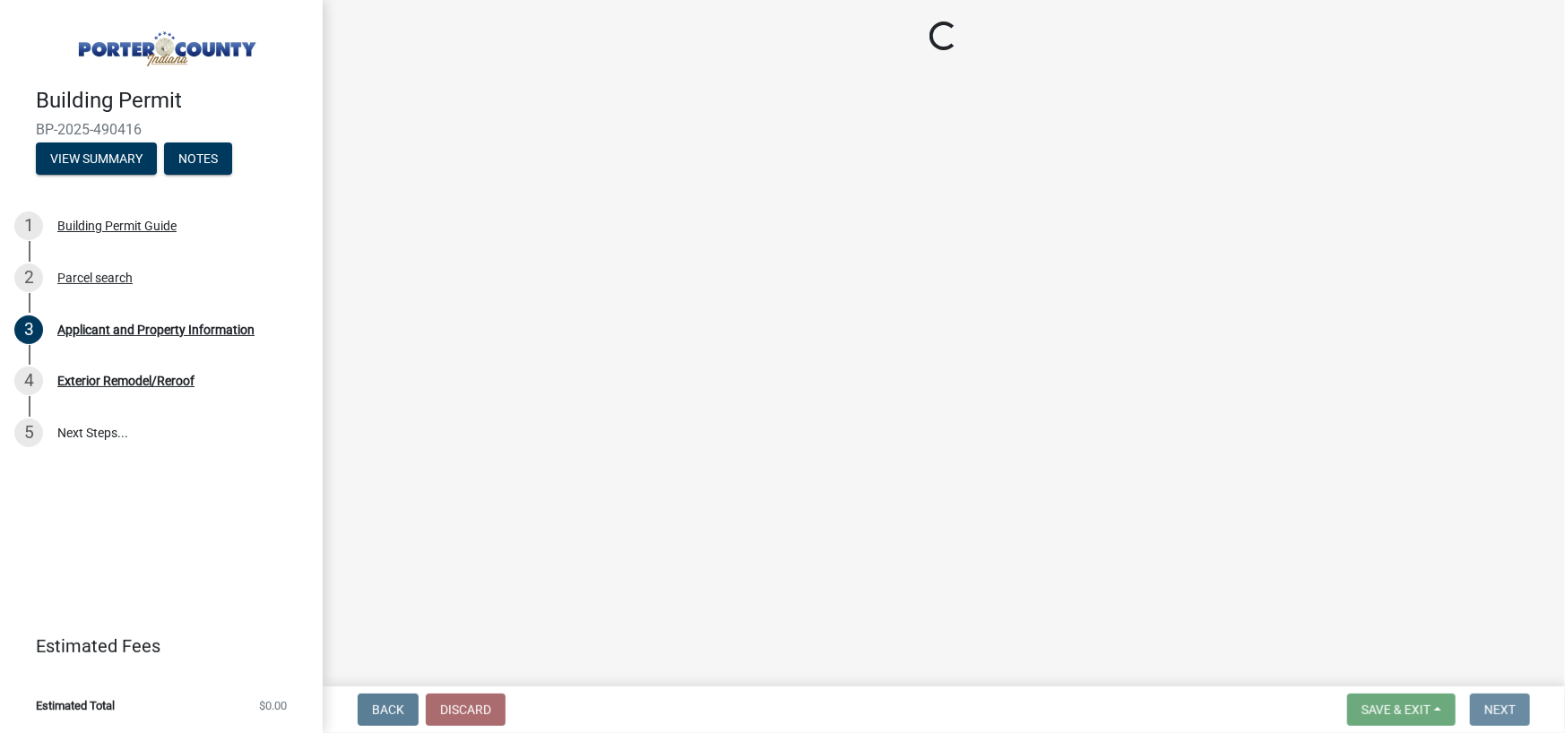
scroll to position [0, 0]
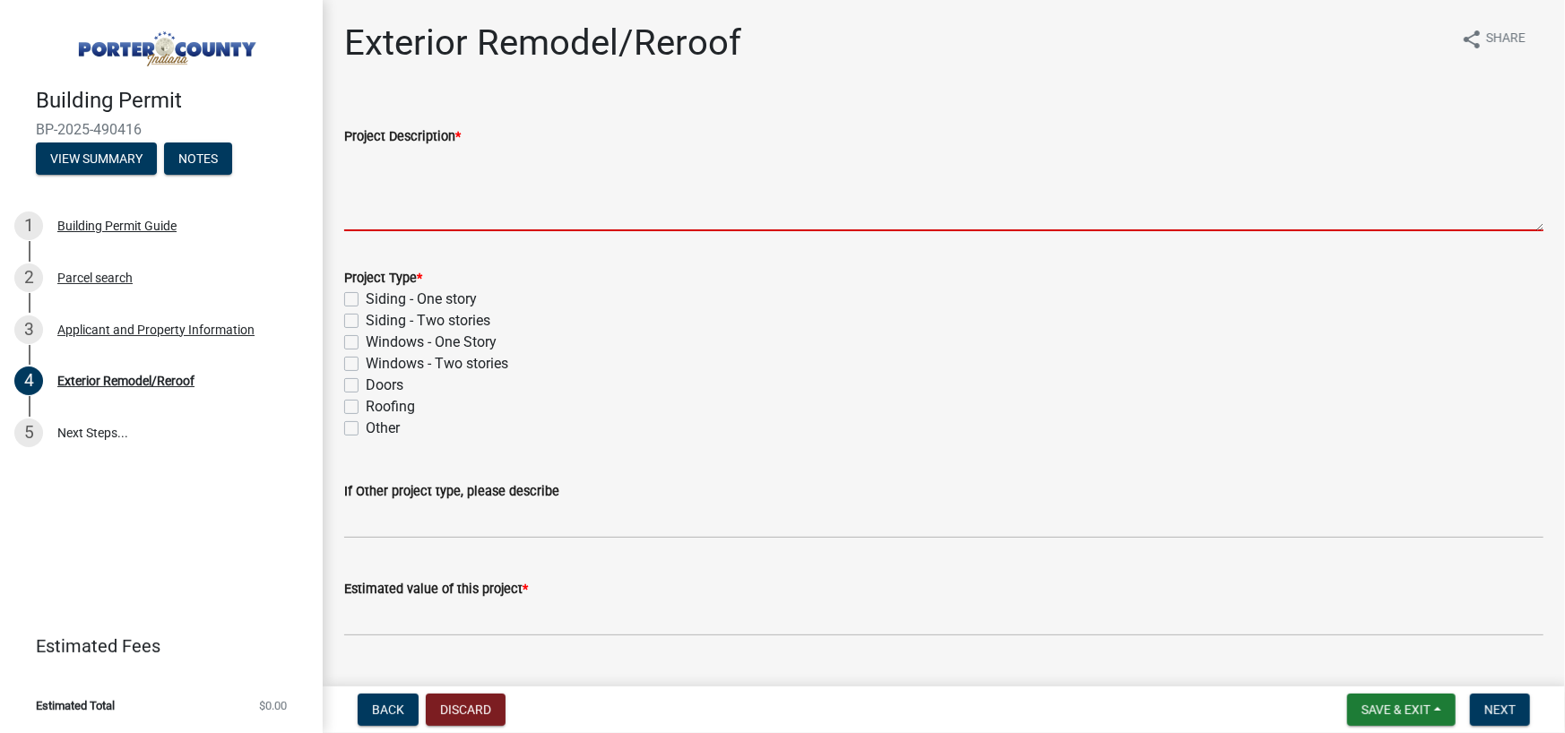
click at [495, 185] on textarea "Project Description *" at bounding box center [943, 189] width 1199 height 84
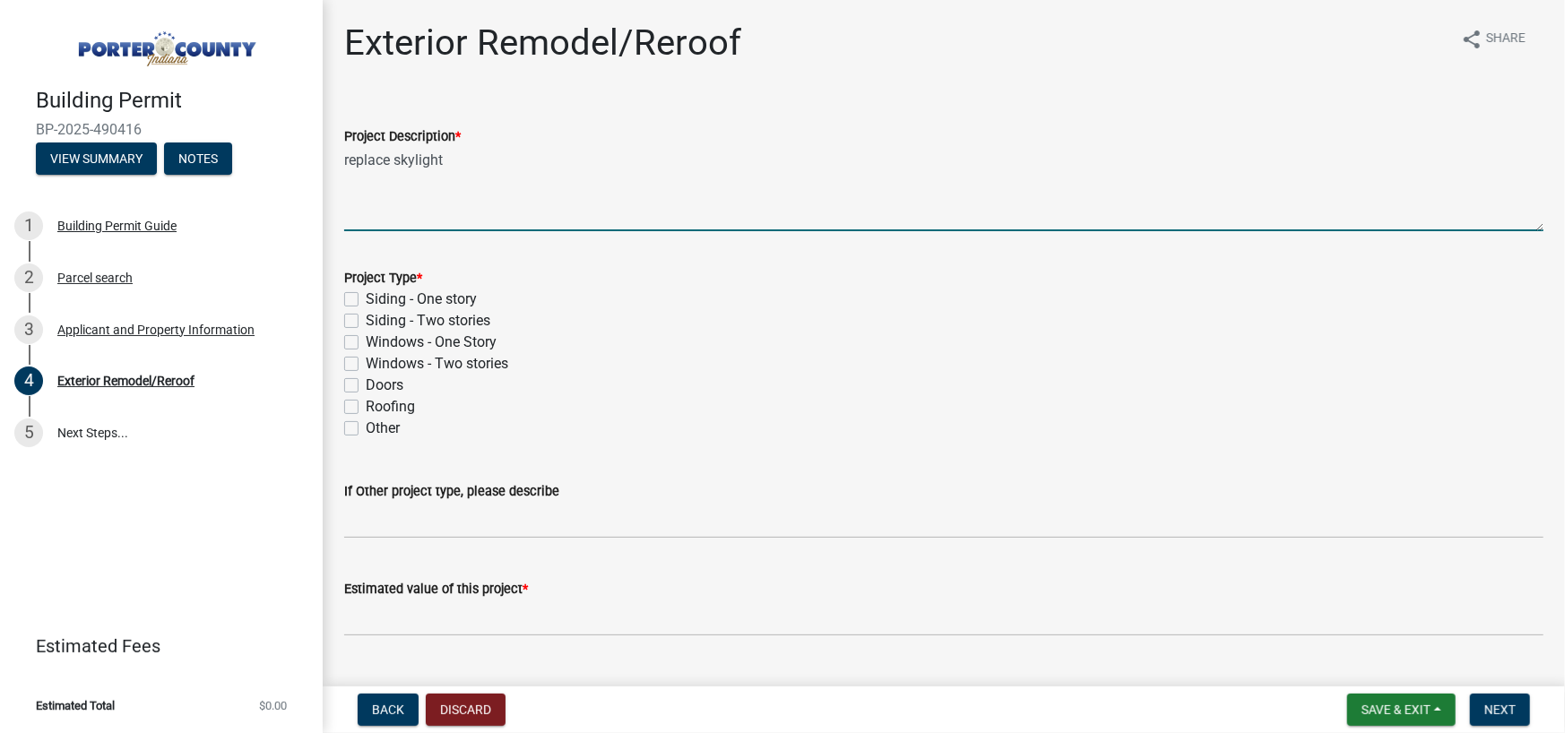
type textarea "replace skylight"
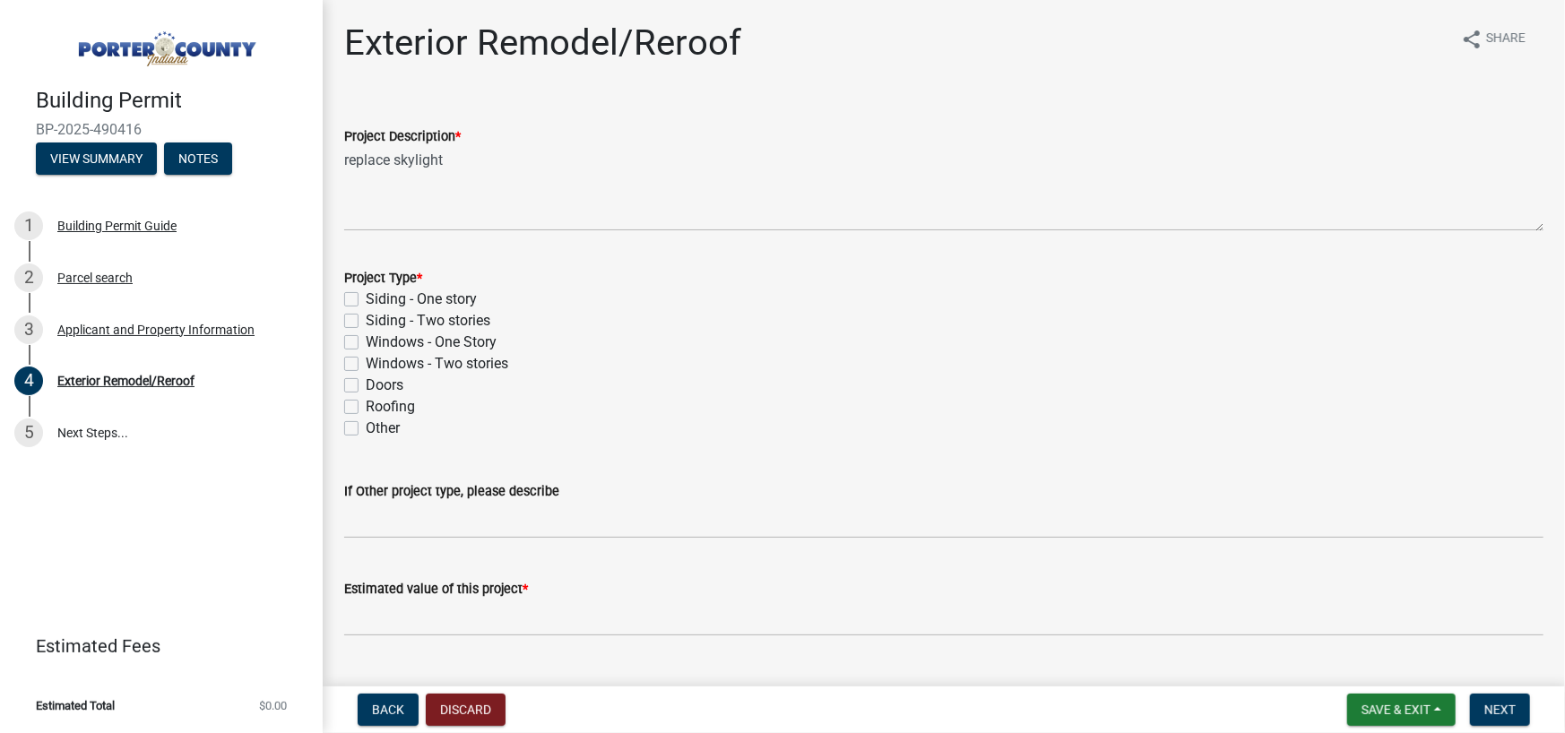
click at [393, 411] on label "Roofing" at bounding box center [390, 407] width 49 height 22
click at [377, 408] on input "Roofing" at bounding box center [372, 402] width 12 height 12
checkbox input "true"
checkbox input "false"
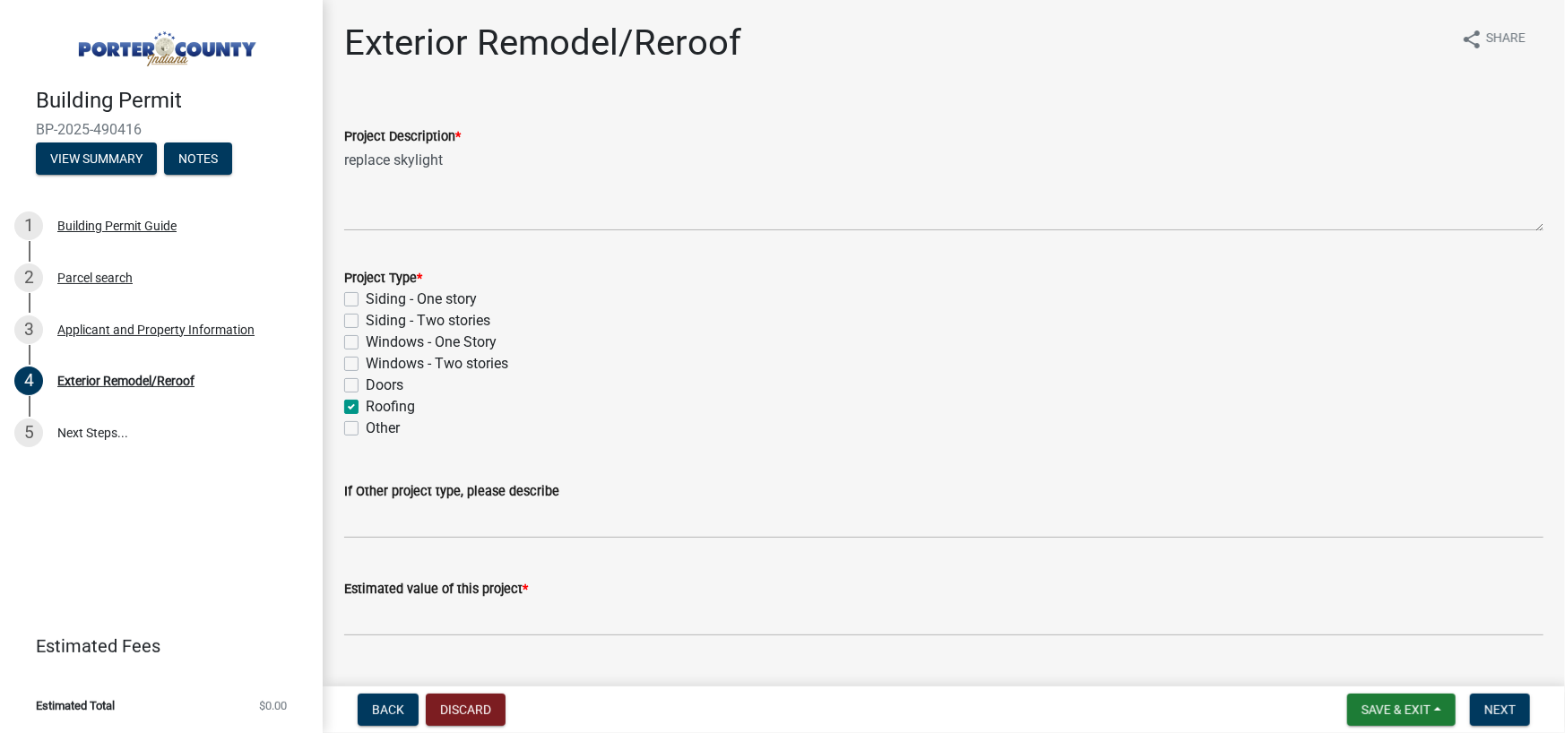
checkbox input "false"
checkbox input "true"
checkbox input "false"
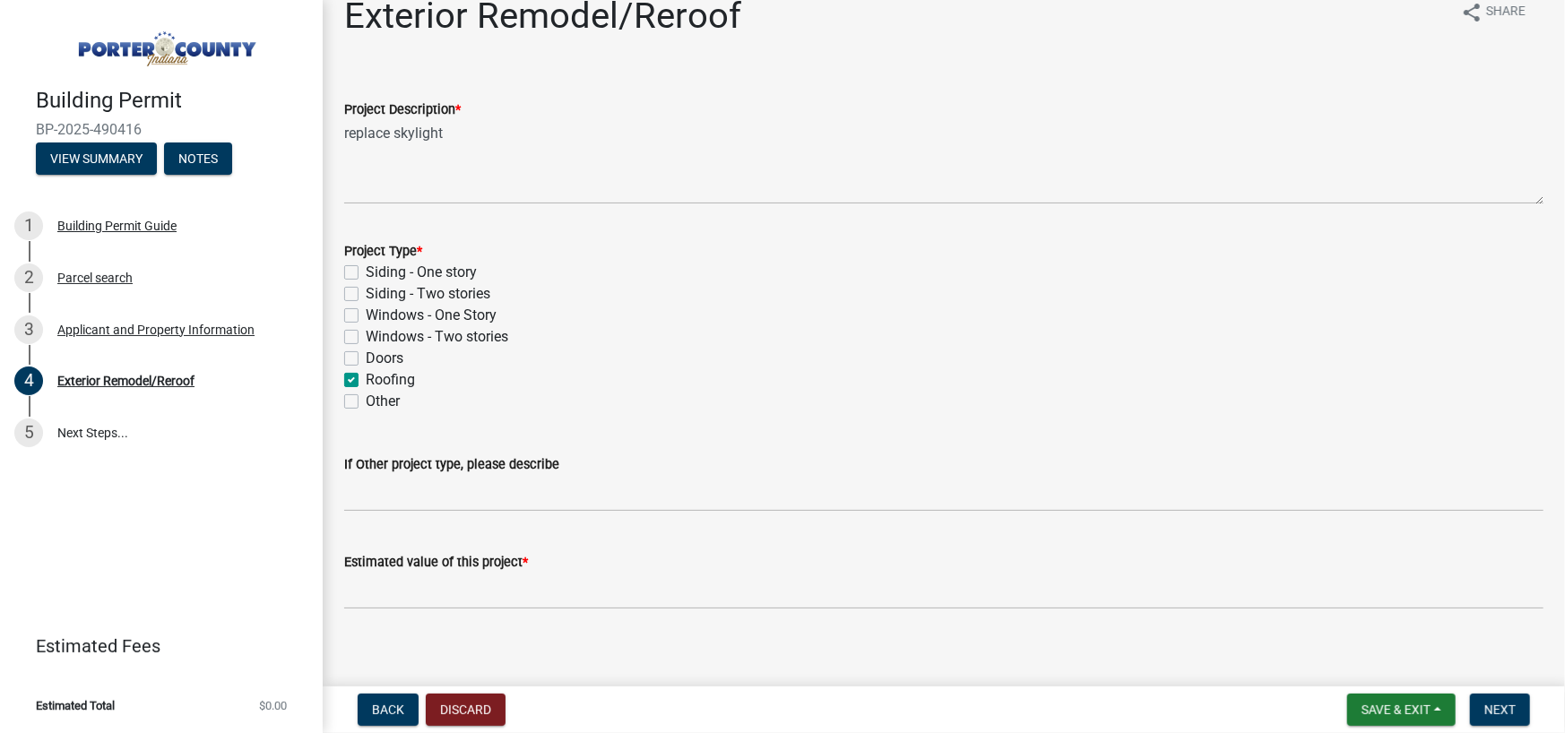
scroll to position [42, 0]
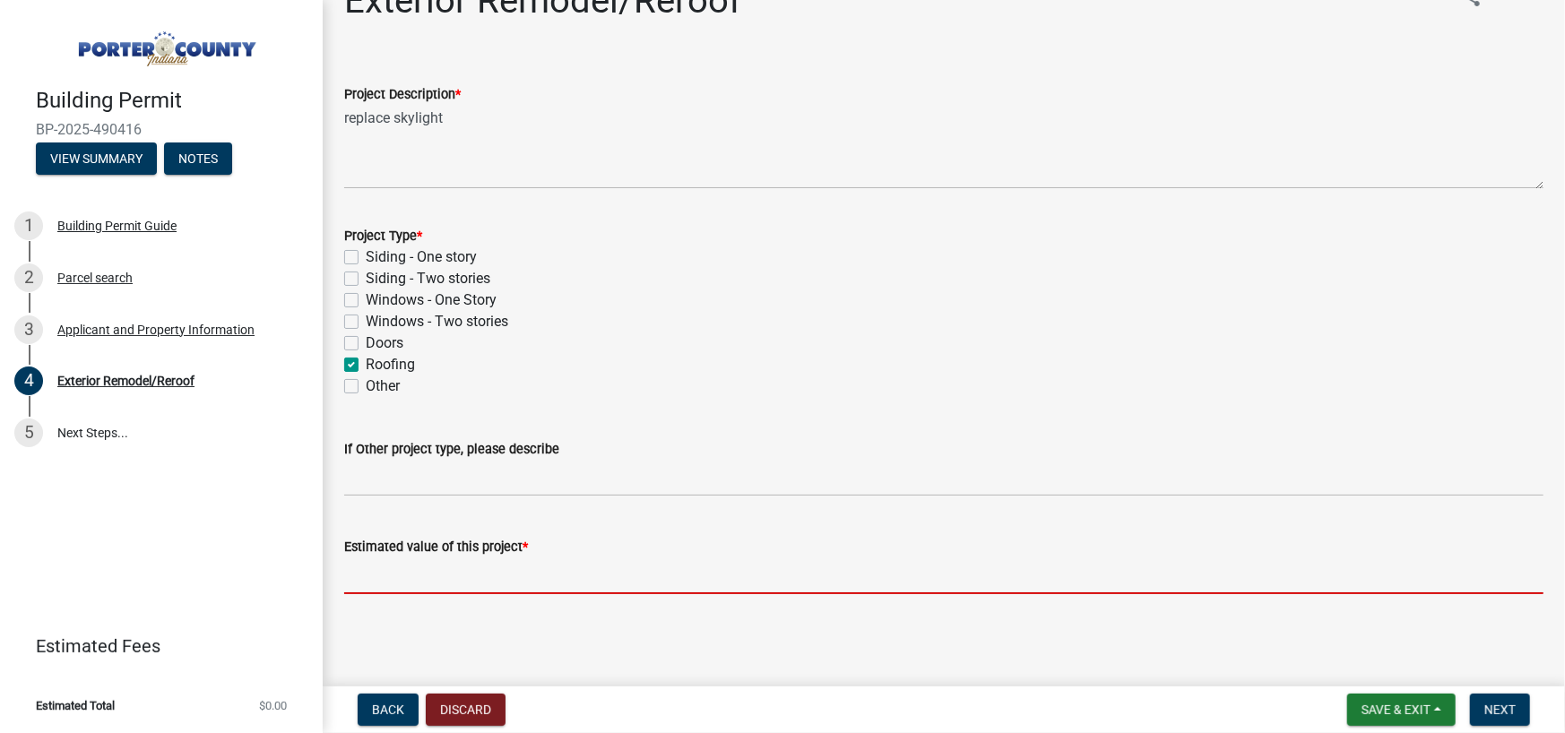
click at [488, 566] on input "text" at bounding box center [943, 576] width 1199 height 37
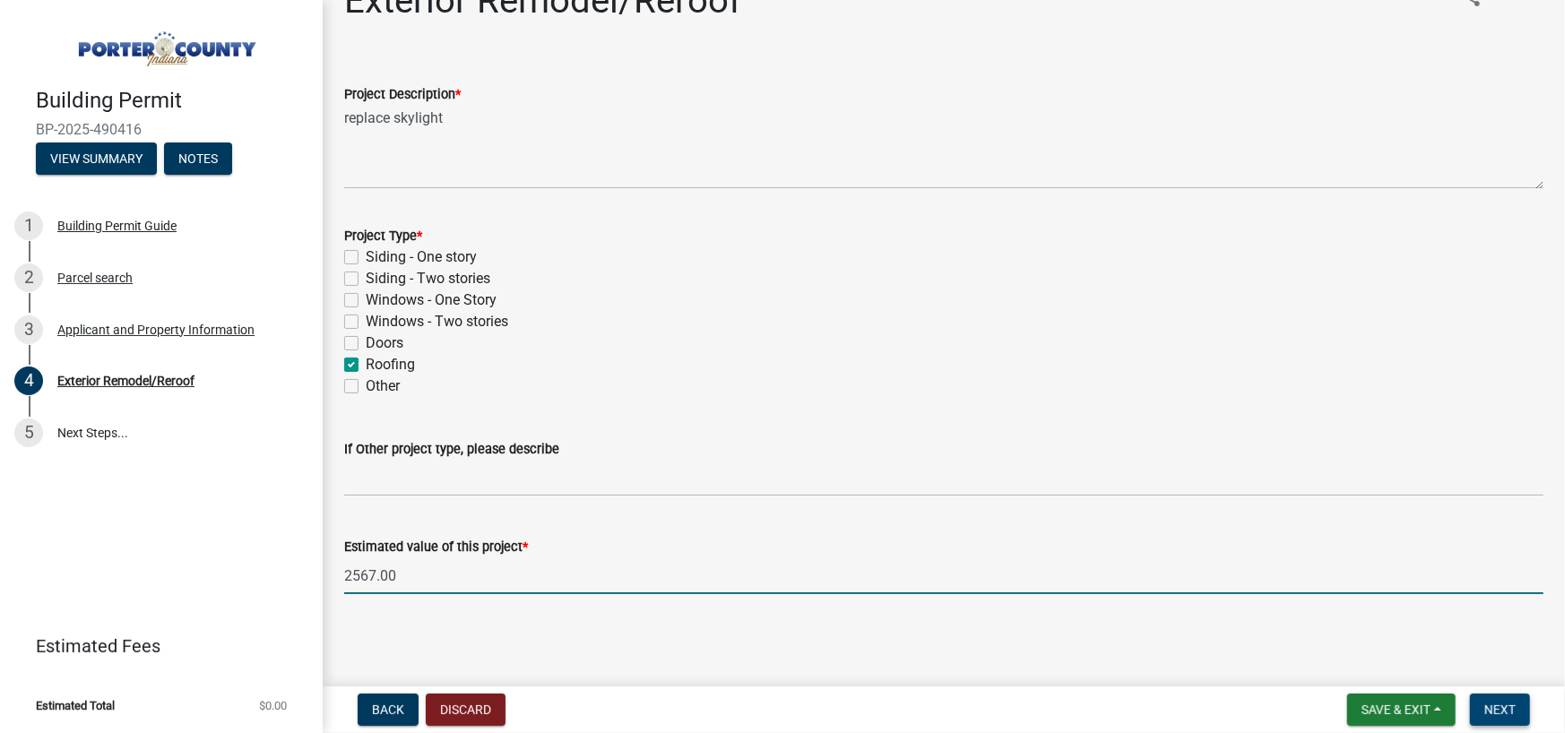
type input "2567"
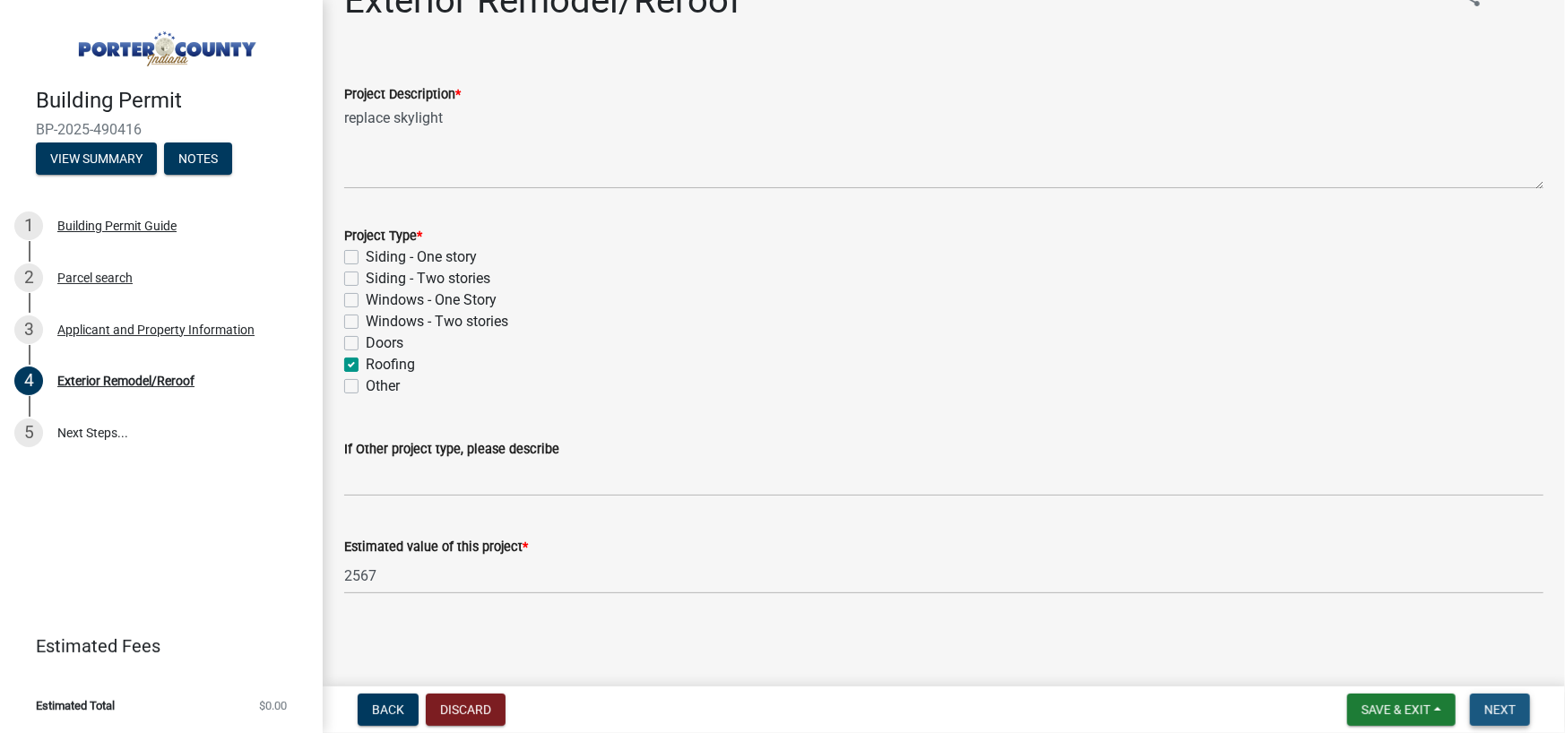
click at [1497, 706] on span "Next" at bounding box center [1499, 710] width 31 height 14
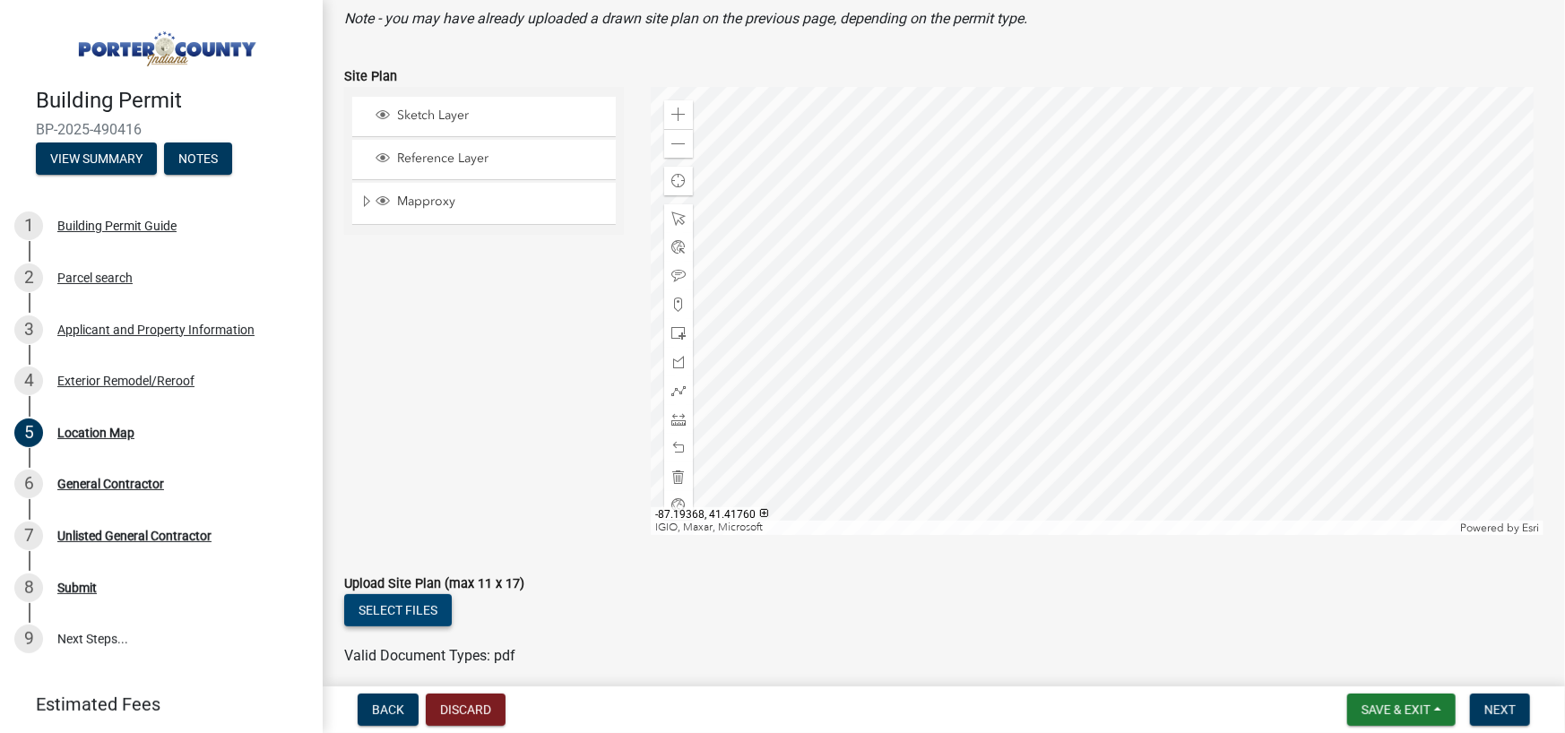
scroll to position [223, 0]
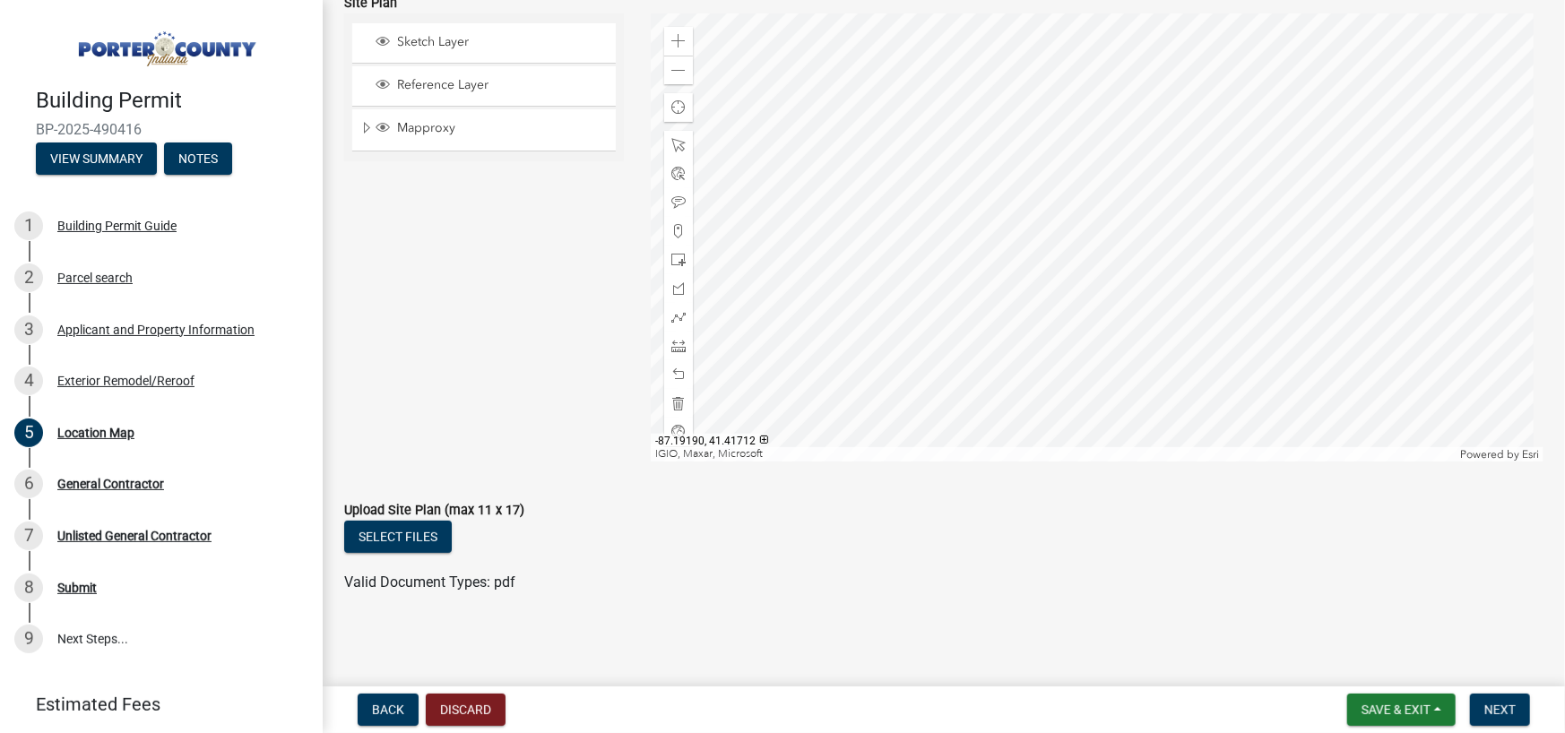
click at [383, 396] on div "Sketch Layer Reference Layer Mapproxy Parcel Parcel Numbers Corporate Limits Se…" at bounding box center [484, 237] width 307 height 448
click at [1262, 541] on div "Select files" at bounding box center [943, 539] width 1199 height 37
click at [411, 528] on button "Select files" at bounding box center [398, 537] width 108 height 32
click at [1496, 701] on button "Next" at bounding box center [1500, 710] width 60 height 32
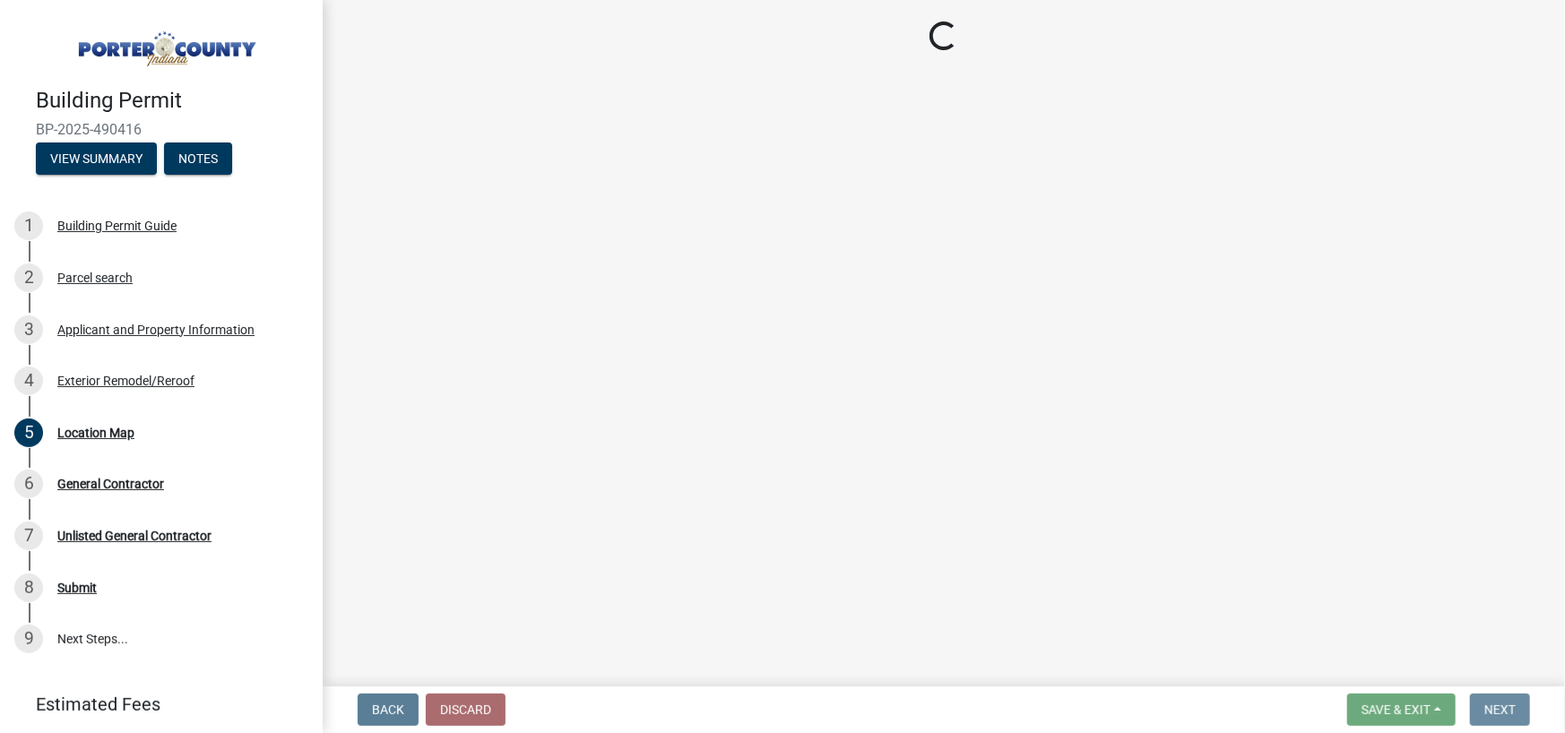
scroll to position [0, 0]
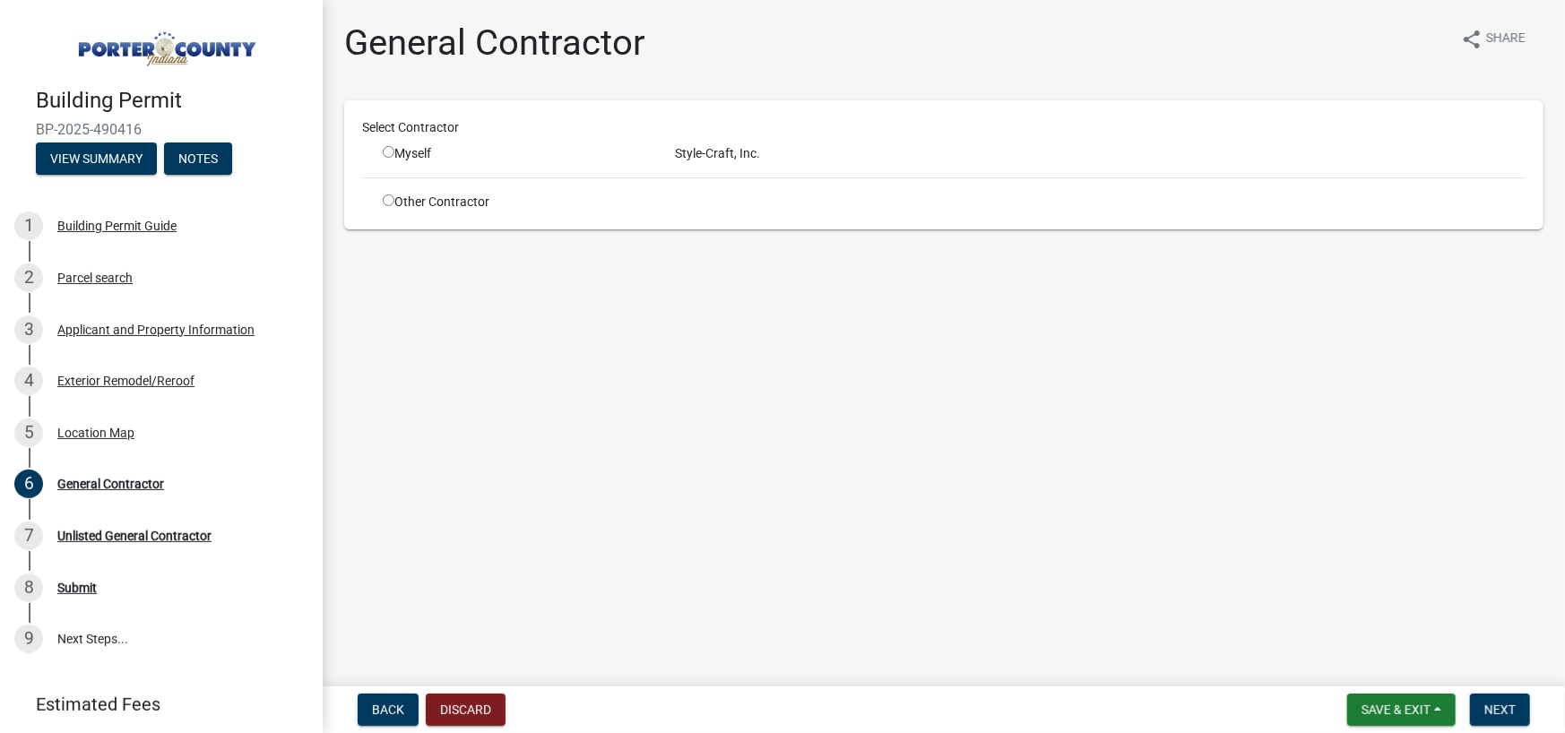
click at [415, 152] on div "Myself" at bounding box center [515, 153] width 265 height 19
click at [379, 151] on div "Myself" at bounding box center [515, 153] width 292 height 19
click at [386, 151] on input "radio" at bounding box center [389, 152] width 12 height 12
radio input "true"
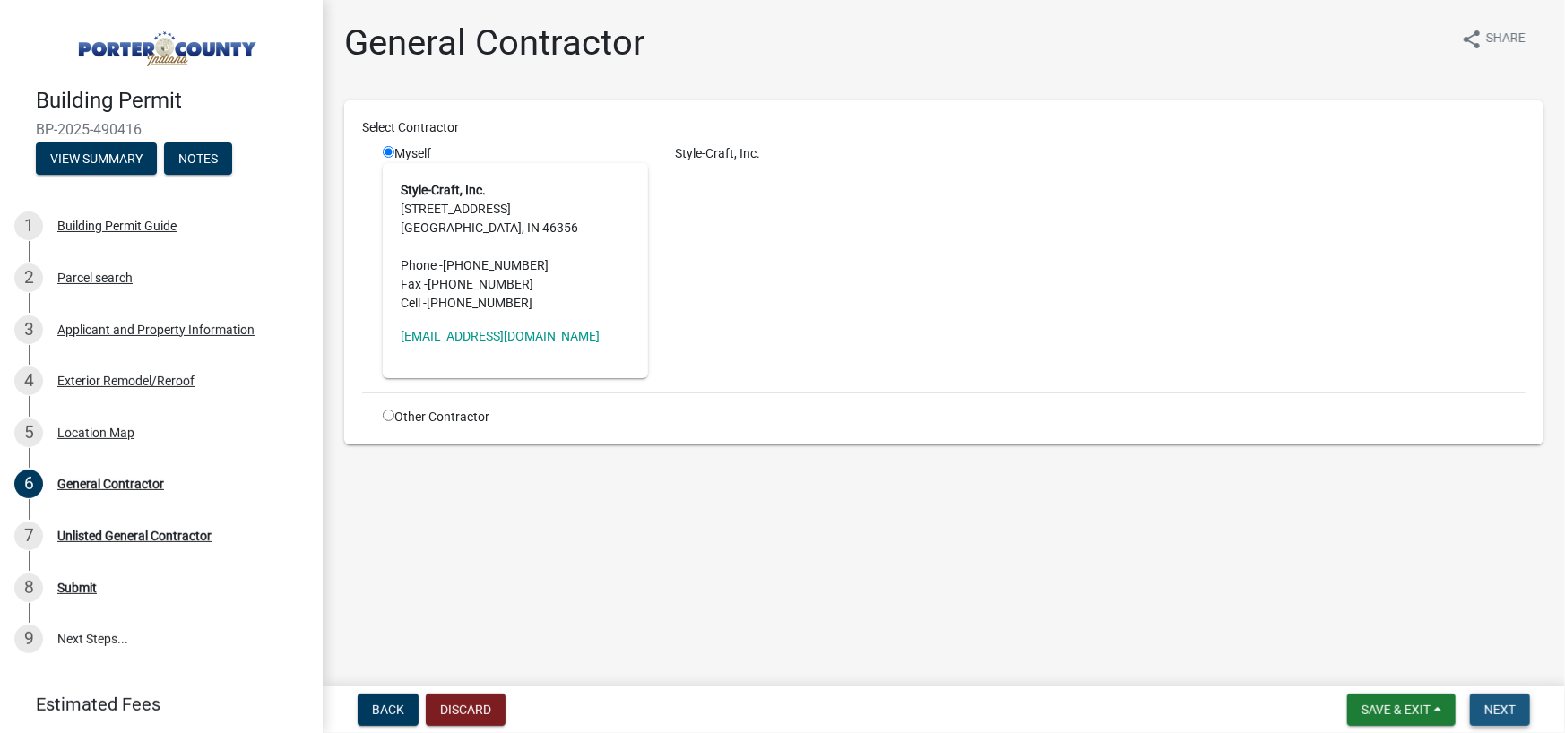
click at [1514, 698] on button "Next" at bounding box center [1500, 710] width 60 height 32
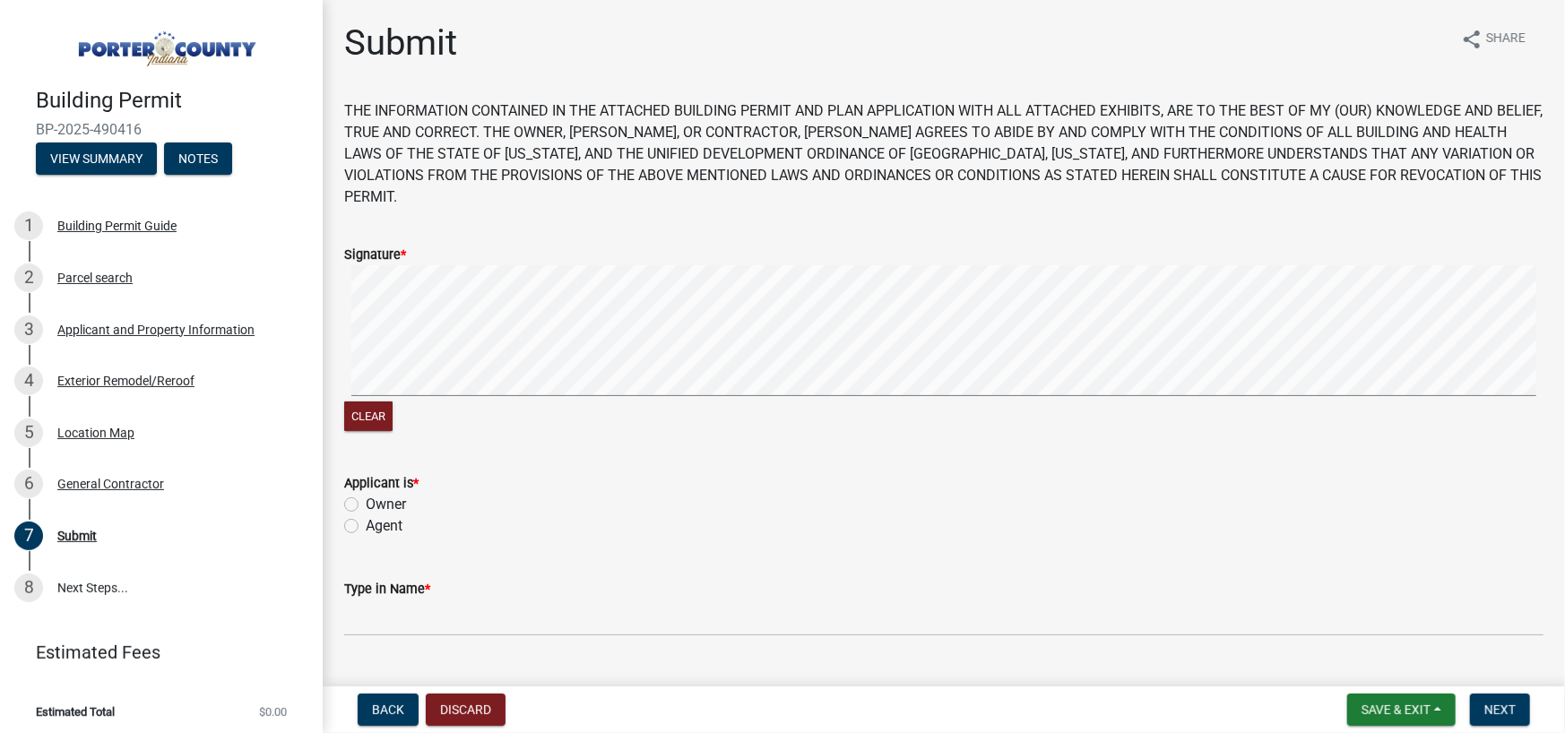
click at [361, 494] on div "Owner" at bounding box center [943, 505] width 1199 height 22
click at [366, 494] on label "Owner" at bounding box center [386, 505] width 40 height 22
click at [366, 494] on input "Owner" at bounding box center [372, 500] width 12 height 12
radio input "true"
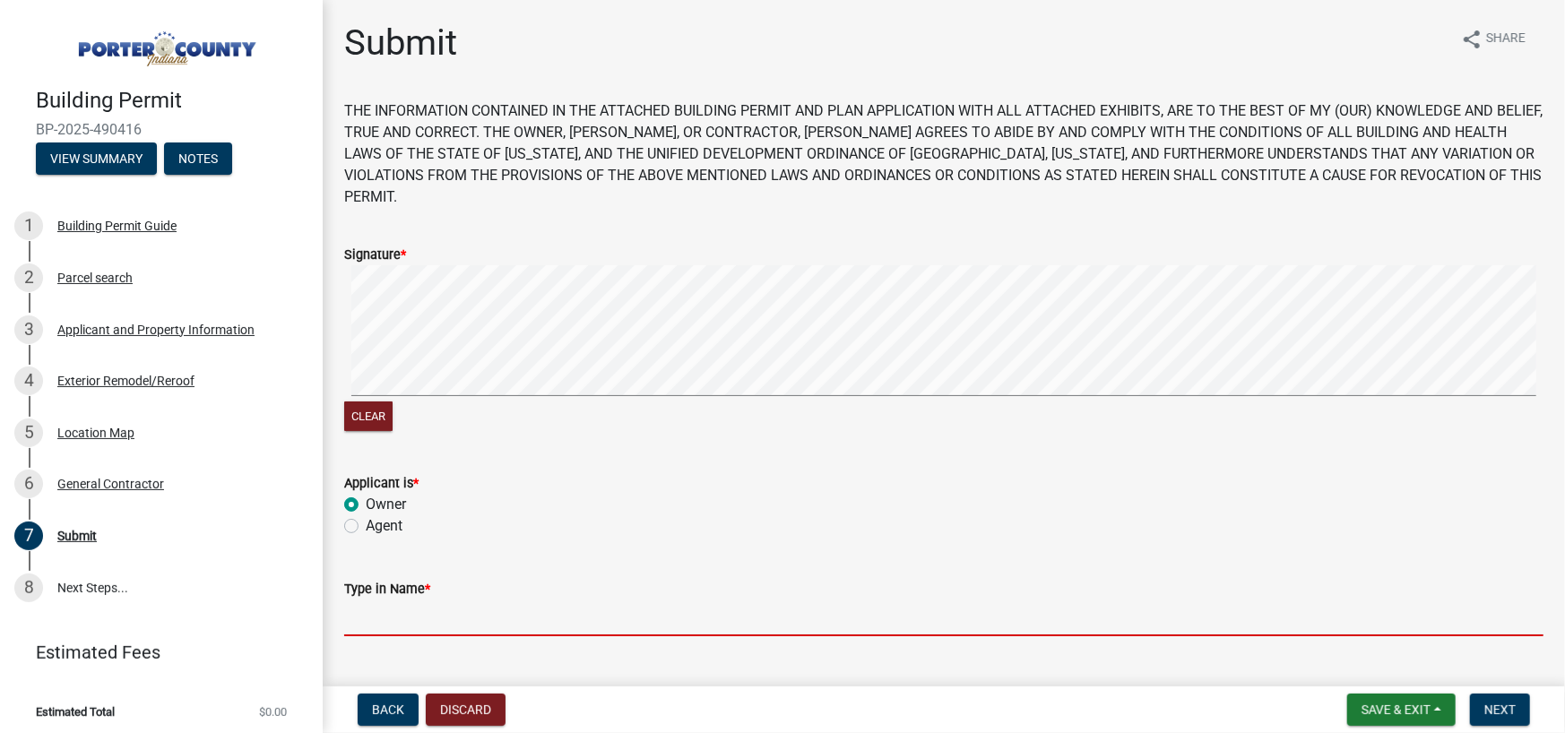
click at [437, 600] on input "Type in Name *" at bounding box center [943, 618] width 1199 height 37
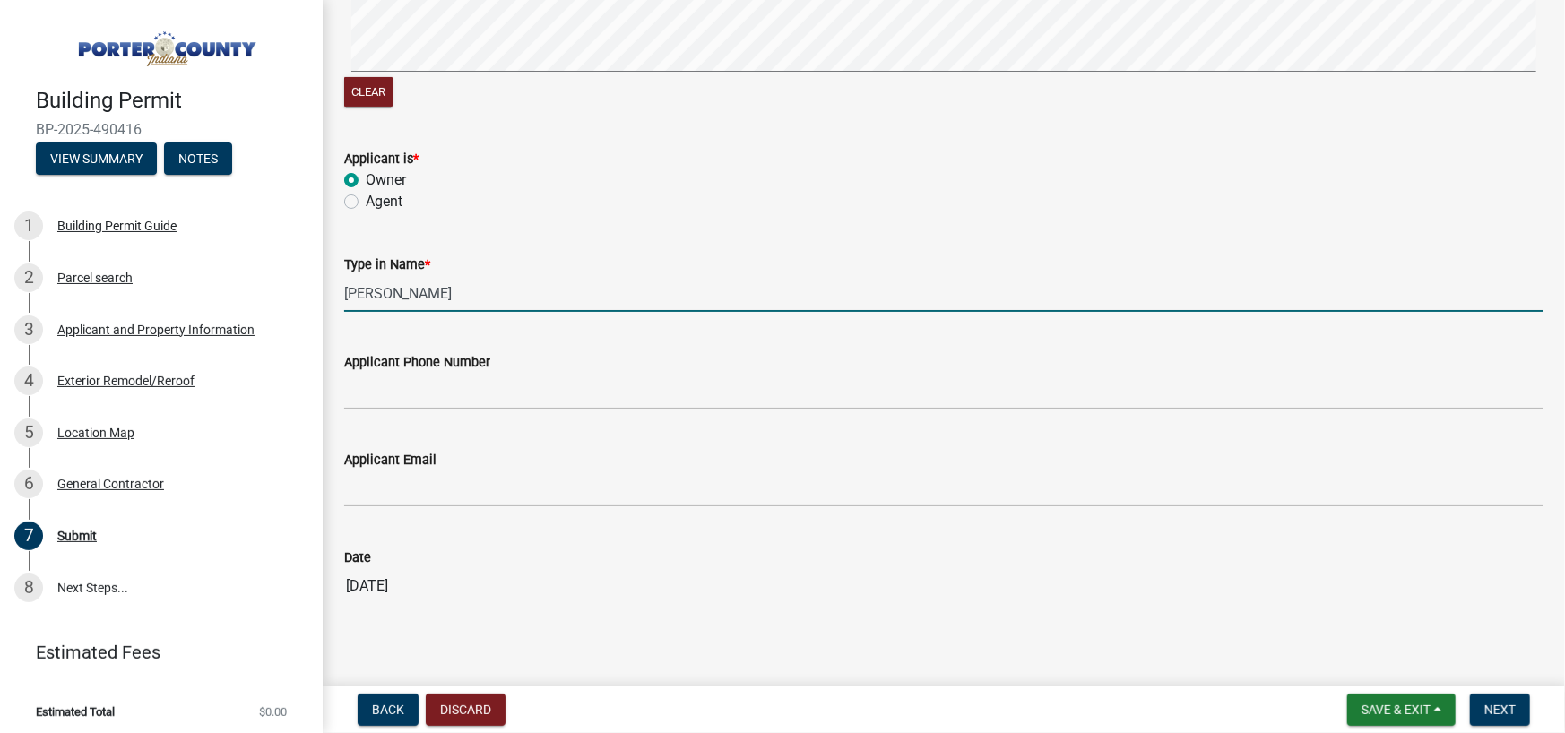
scroll to position [325, 0]
type input "[PERSON_NAME]"
click at [478, 389] on wm-data-entity-input "Applicant Phone Number" at bounding box center [943, 374] width 1199 height 98
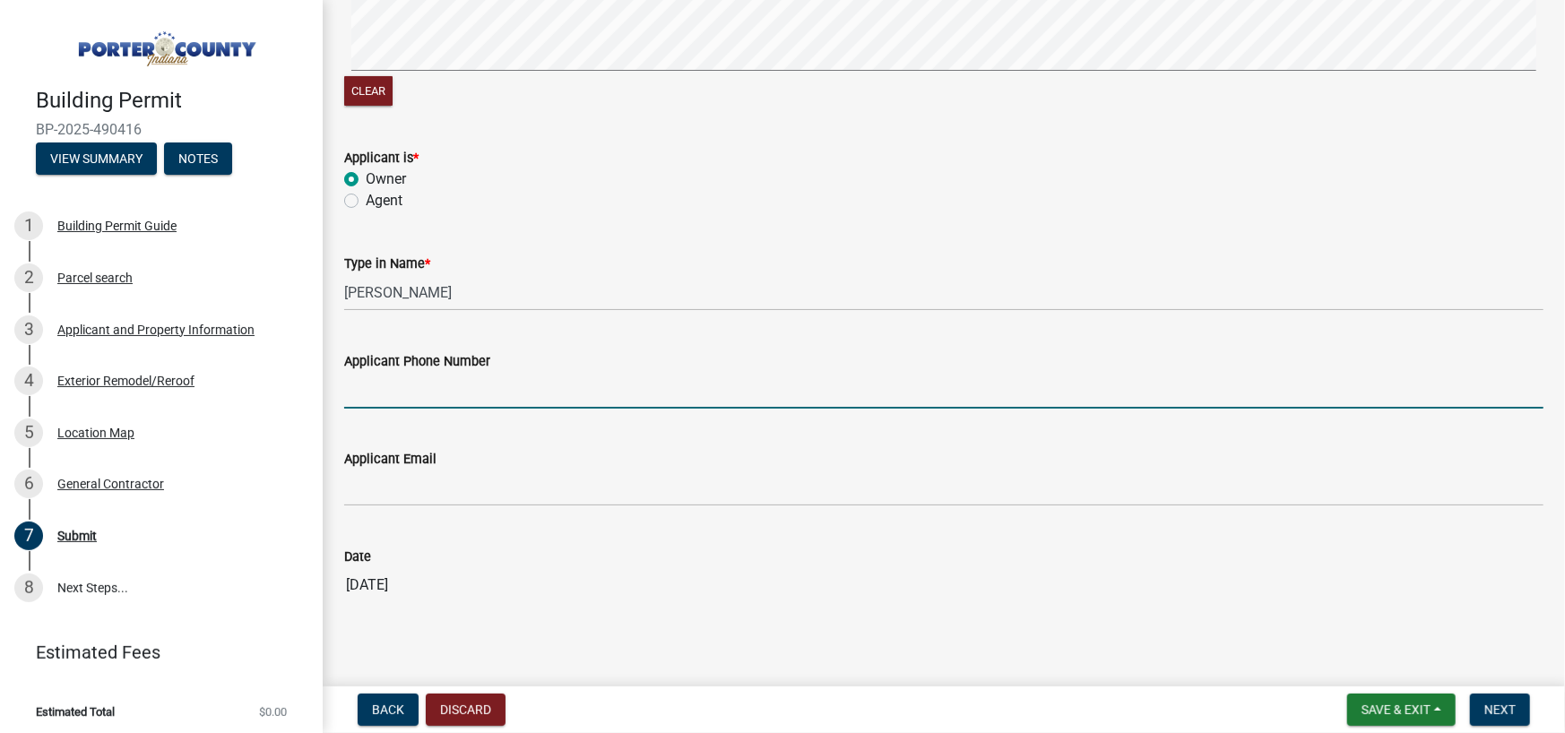
click at [483, 372] on input "Applicant Phone Number" at bounding box center [943, 390] width 1199 height 37
type input "2196961266"
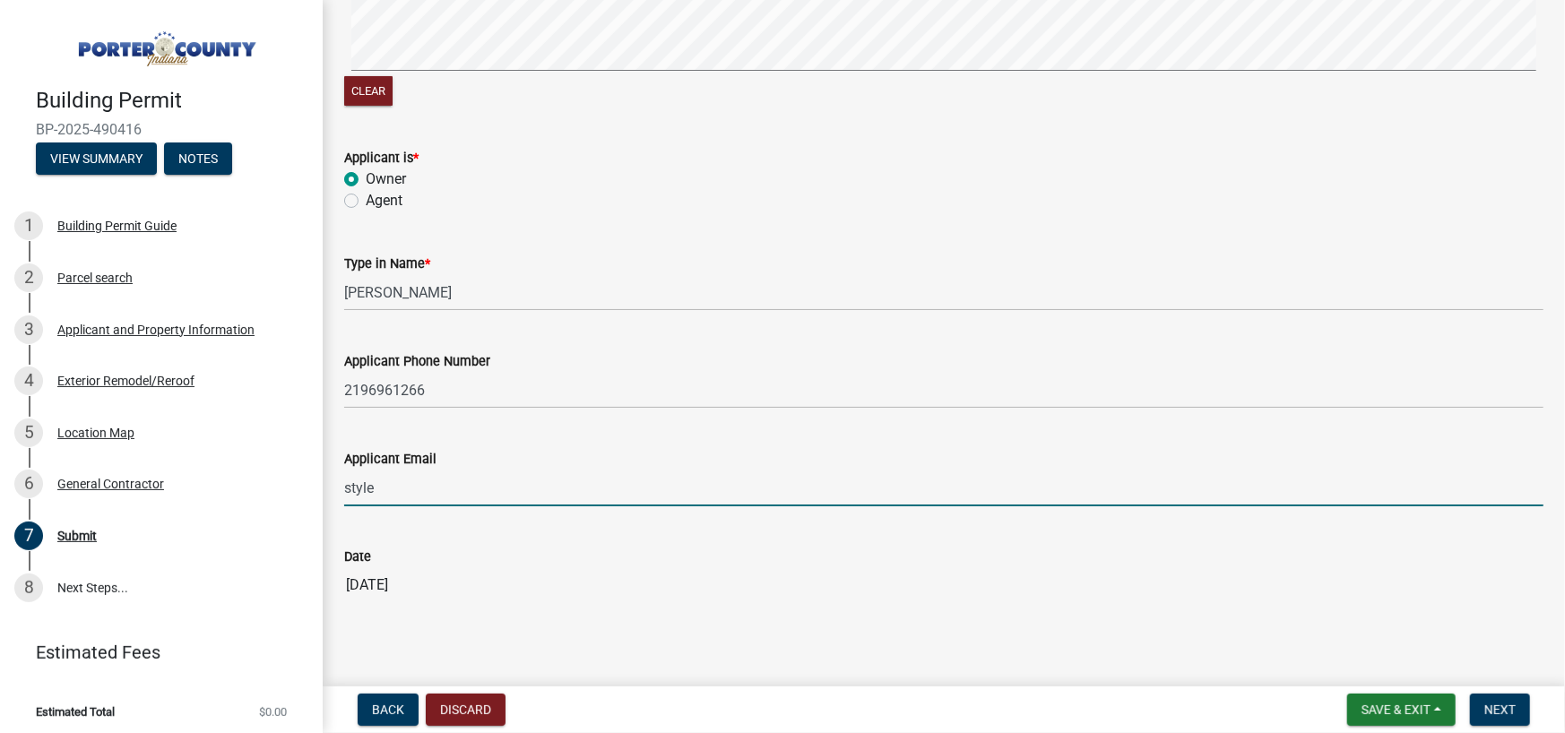
type input "[EMAIL_ADDRESS][DOMAIN_NAME]"
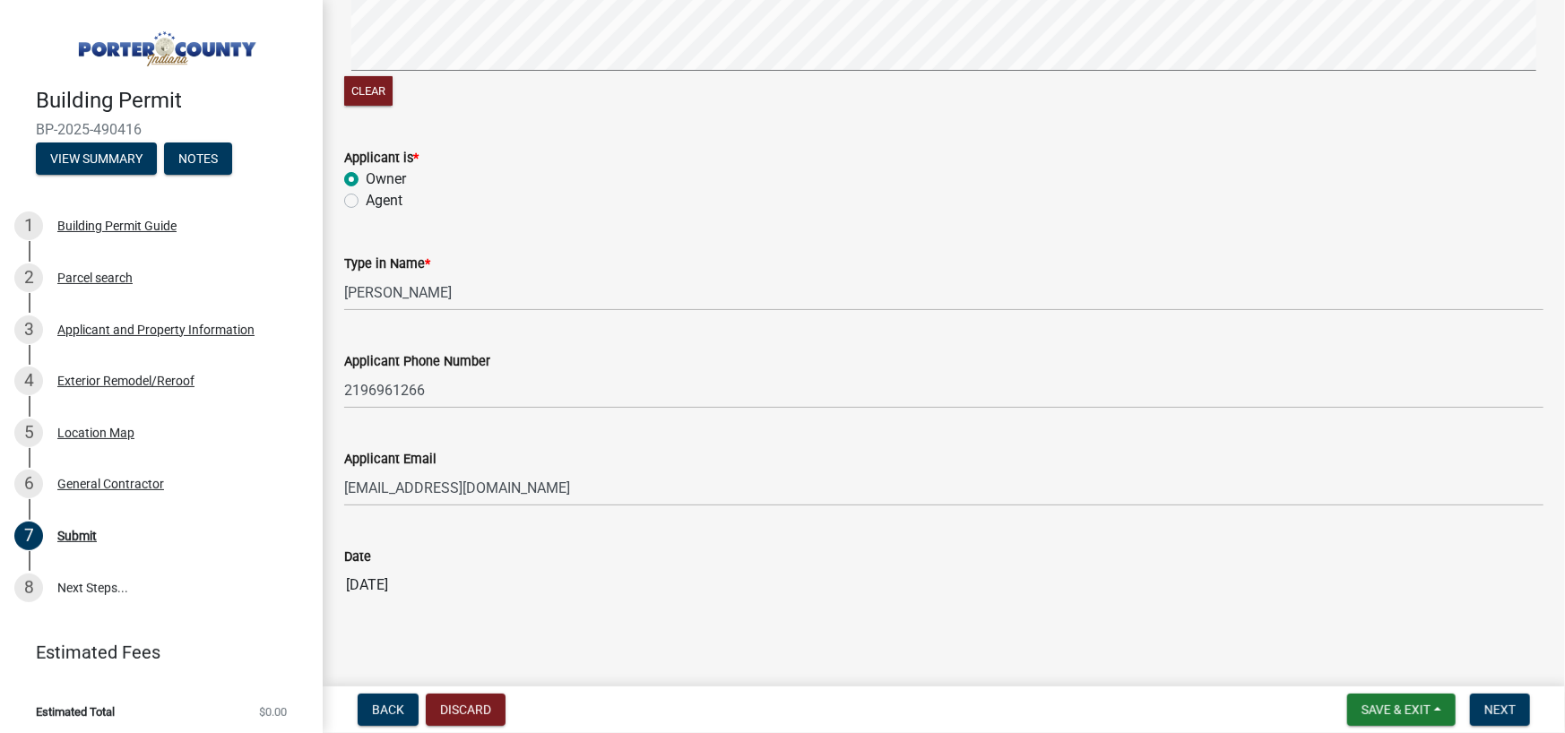
click at [1171, 636] on main "Submit share Share THE INFORMATION CONTAINED IN THE ATTACHED BUILDING PERMIT AN…" at bounding box center [944, 339] width 1242 height 679
click at [1503, 703] on span "Next" at bounding box center [1499, 710] width 31 height 14
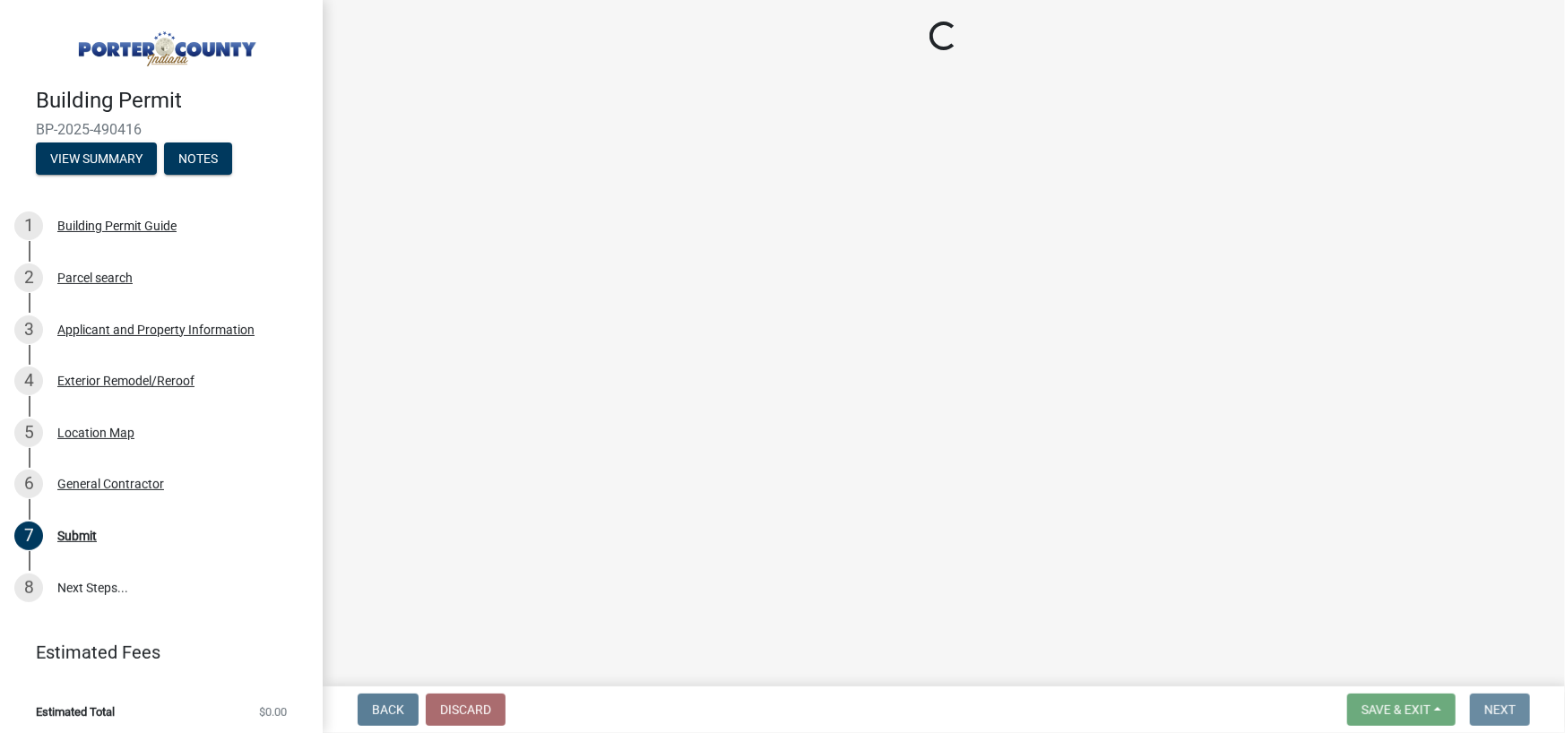
scroll to position [0, 0]
